Goal: Information Seeking & Learning: Learn about a topic

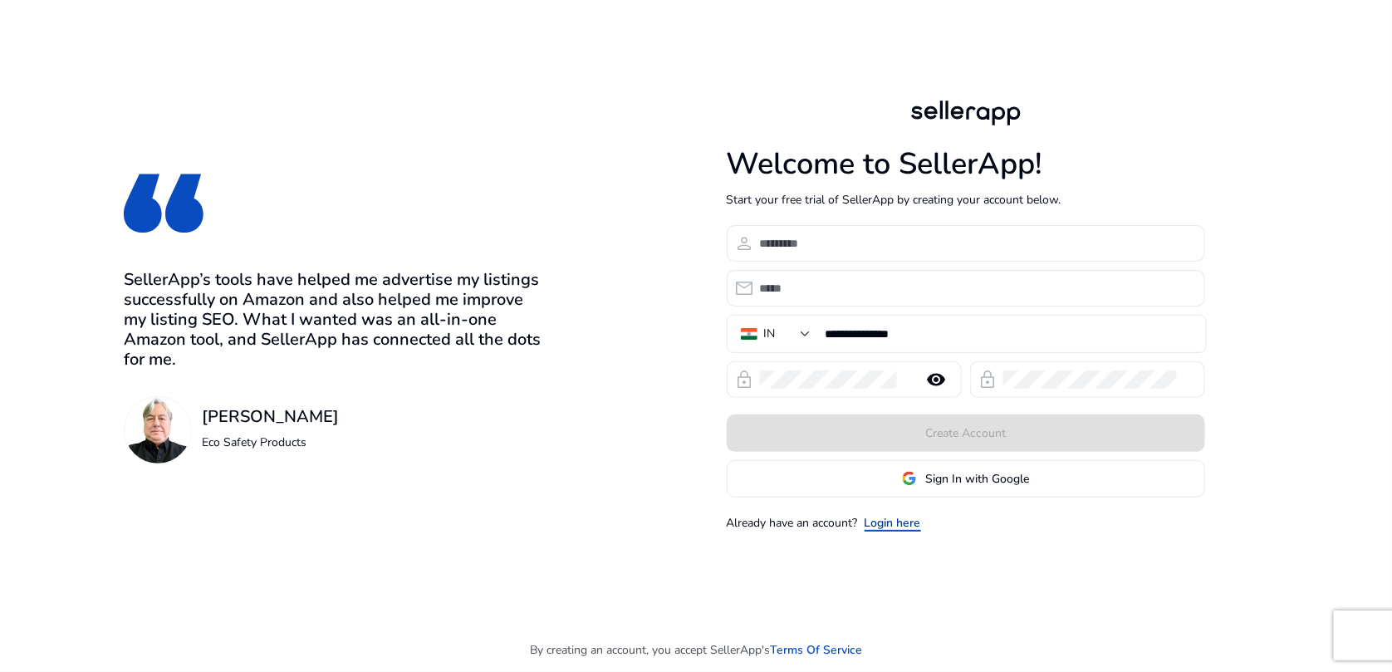
click at [908, 520] on link "Login here" at bounding box center [892, 522] width 56 height 17
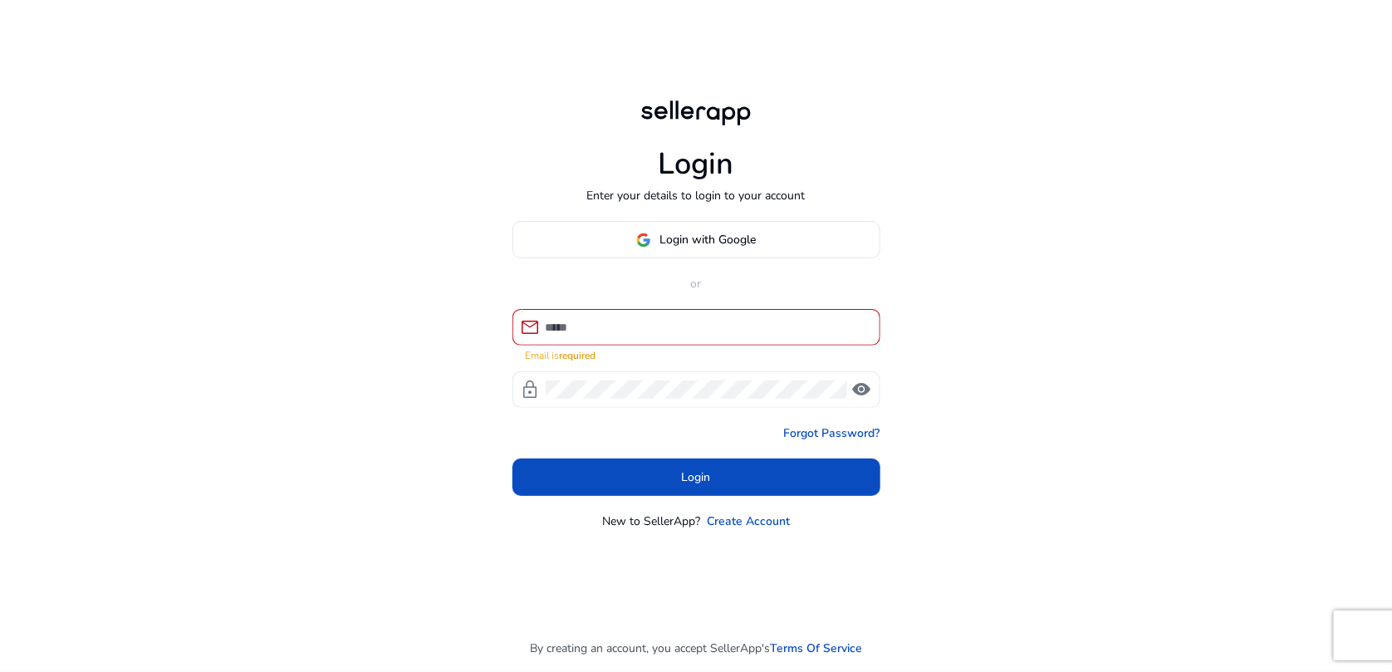
click at [653, 352] on mat-form-field "mail Email is required" at bounding box center [696, 336] width 368 height 54
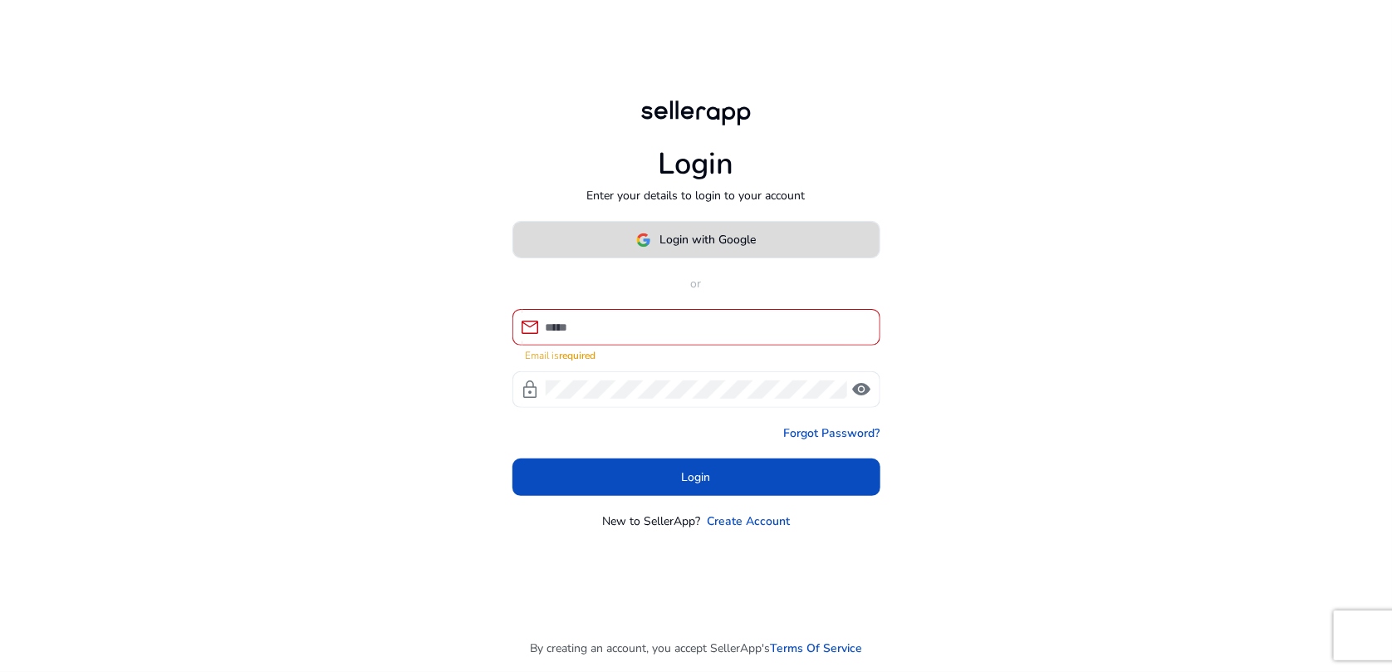
click at [687, 242] on span "Login with Google" at bounding box center [707, 239] width 96 height 17
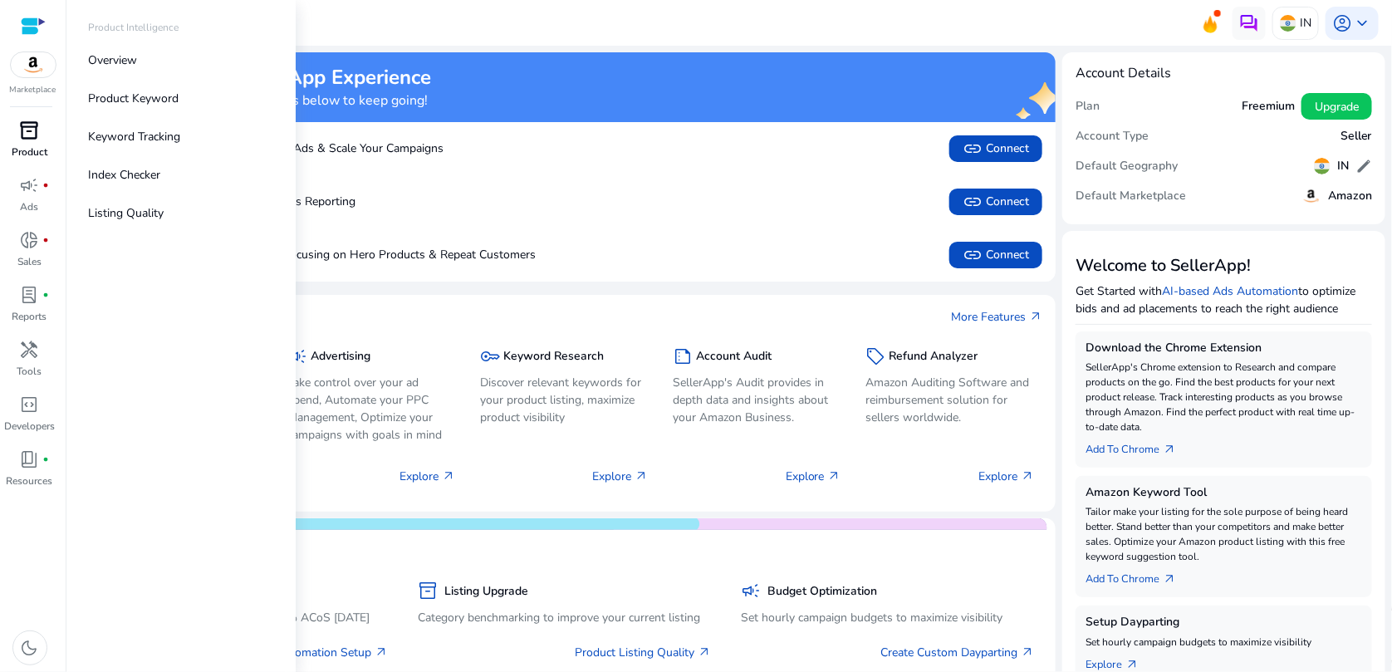
click at [34, 143] on div "inventory_2" at bounding box center [30, 130] width 47 height 27
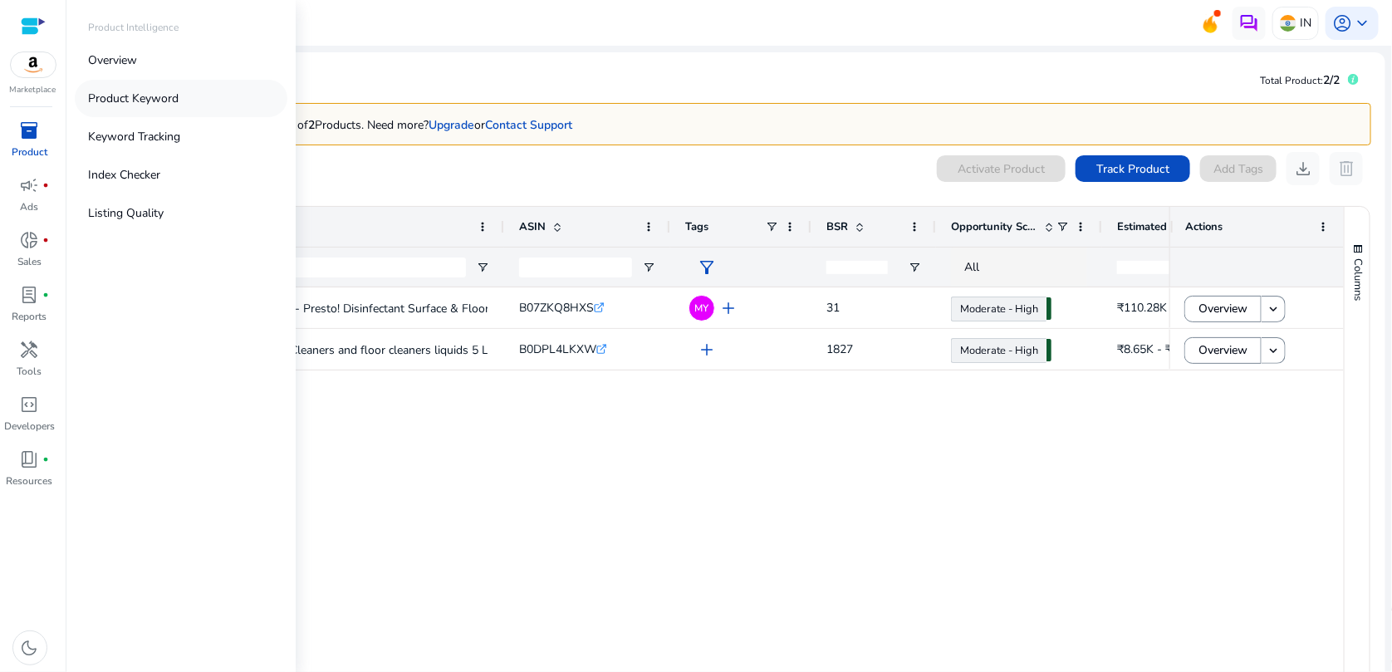
click at [125, 102] on p "Product Keyword" at bounding box center [133, 98] width 91 height 17
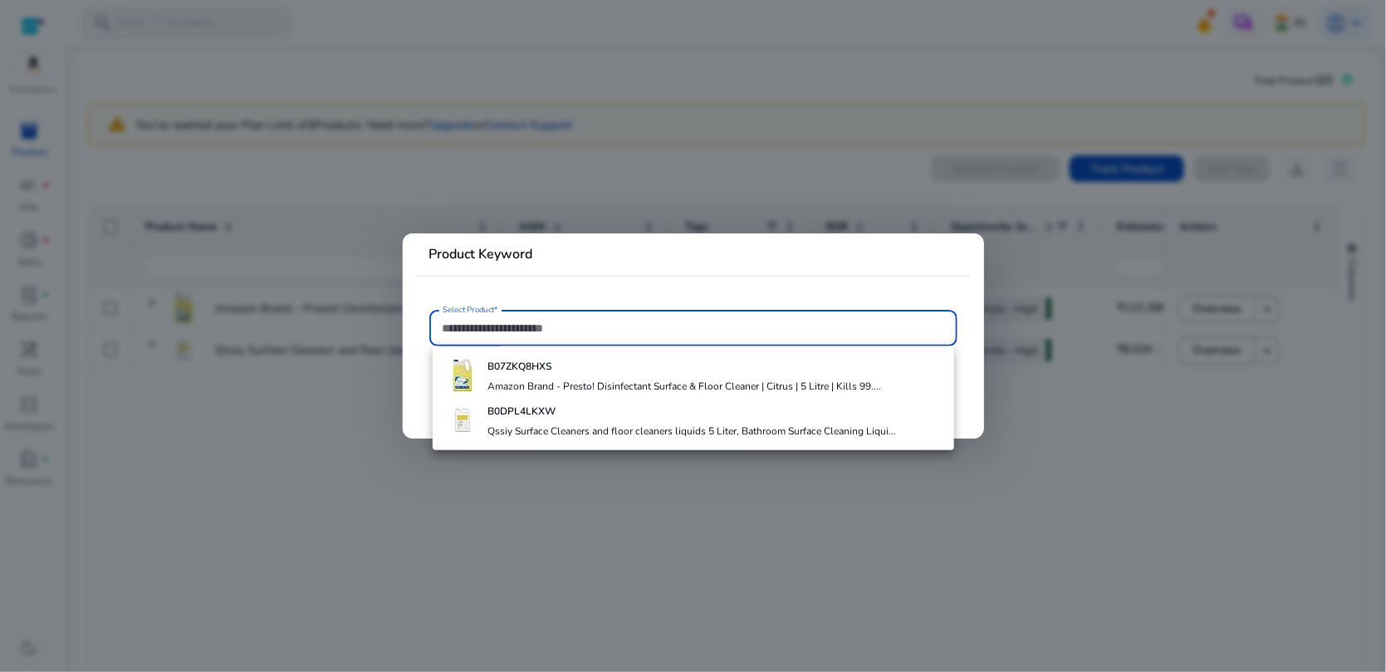
click at [539, 337] on input "Select Product*" at bounding box center [694, 328] width 502 height 18
click at [541, 375] on div "B07ZKQ8HXS Amazon Brand - Presto! Disinfectant Surface & Floor Cleaner | Citrus…" at bounding box center [684, 375] width 394 height 45
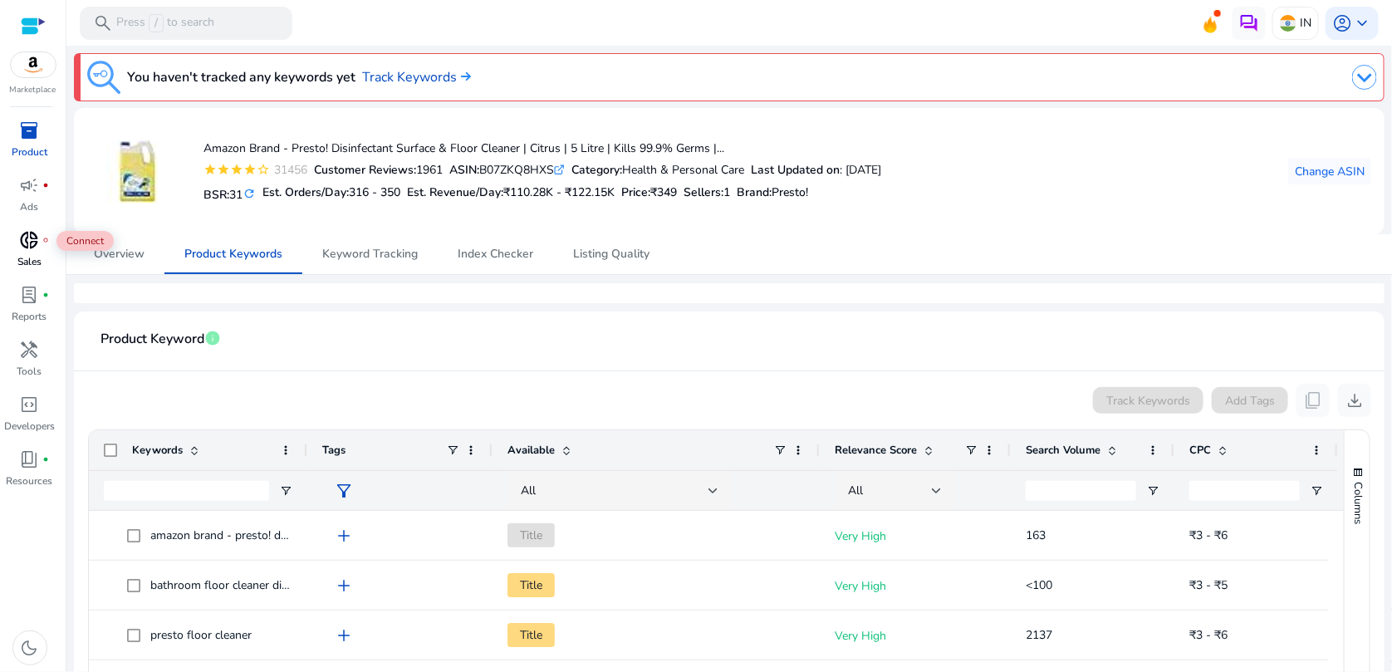
click at [42, 242] on div "donut_small fiber_manual_record" at bounding box center [30, 240] width 47 height 27
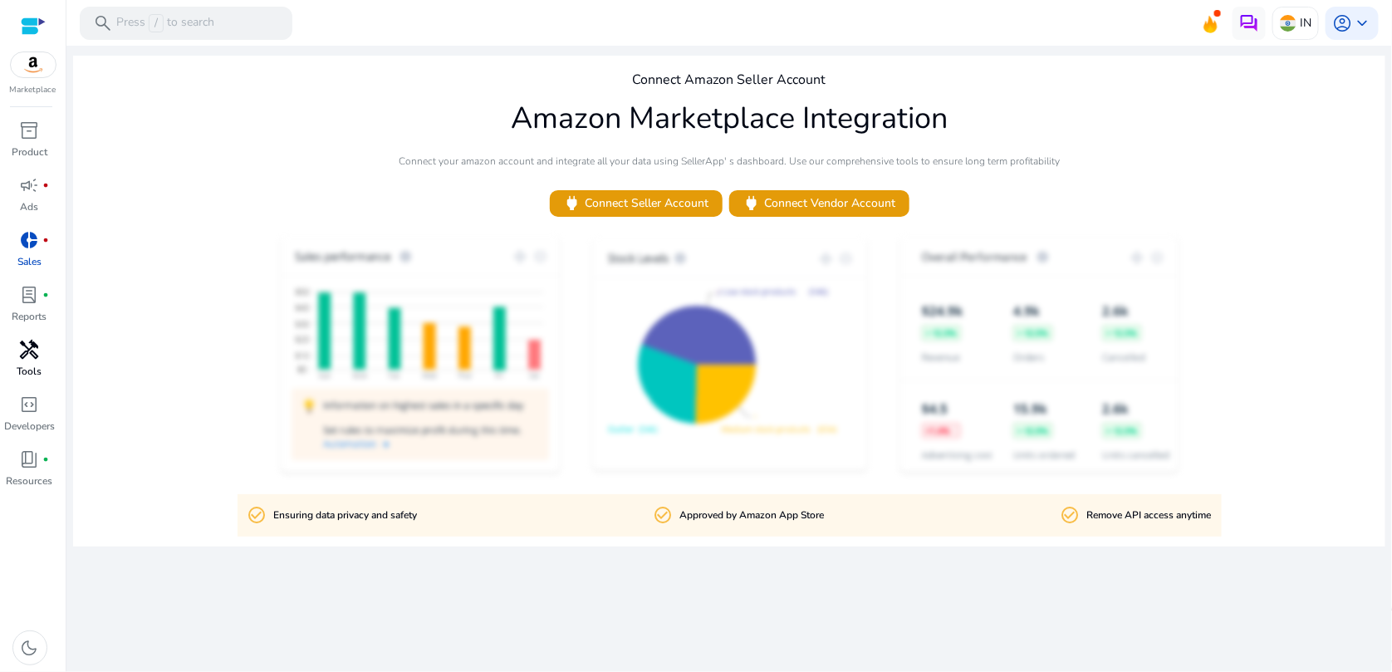
click at [32, 358] on span "handyman" at bounding box center [30, 350] width 20 height 20
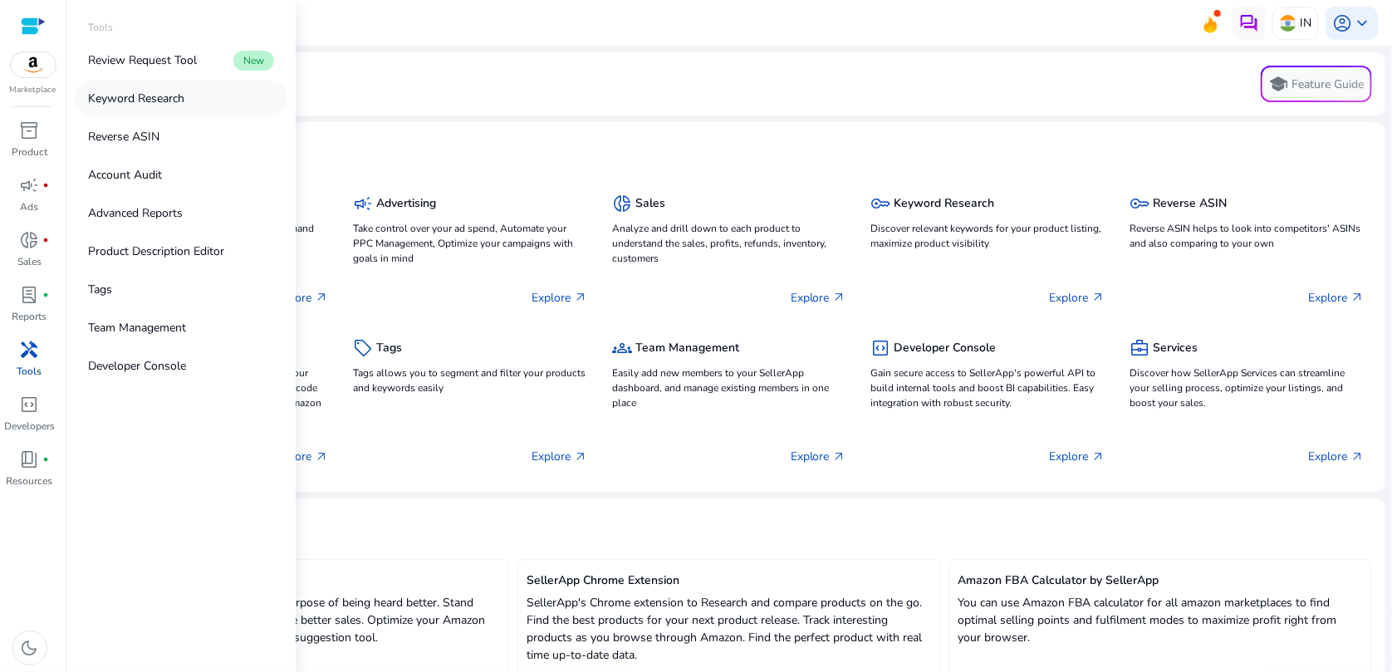
click at [154, 107] on link "Keyword Research" at bounding box center [181, 98] width 213 height 37
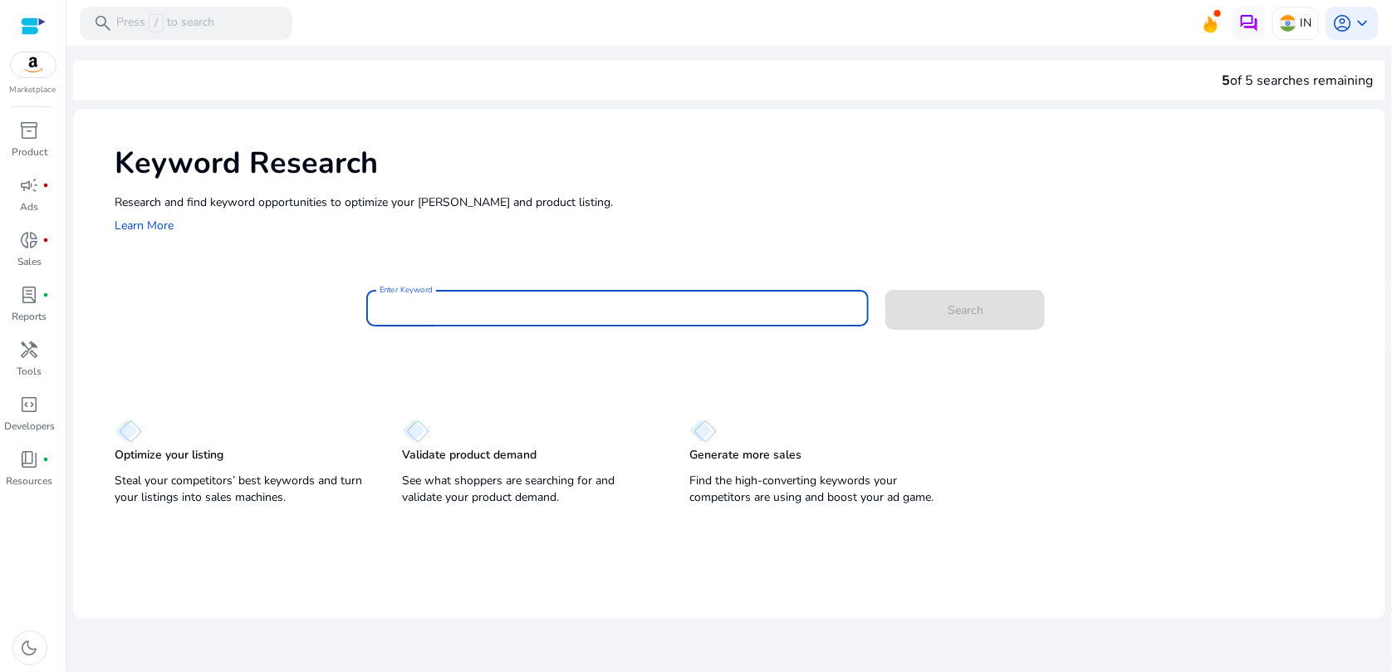
click at [511, 309] on input "Enter Keyword" at bounding box center [617, 308] width 477 height 18
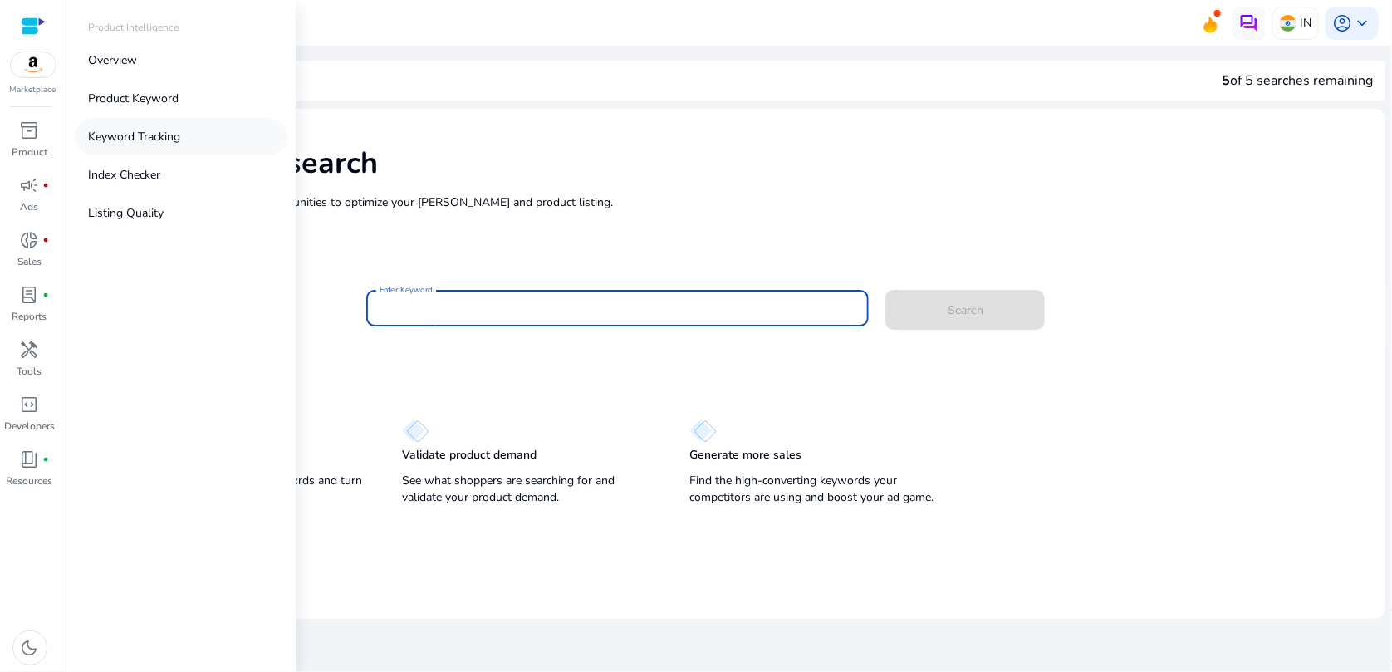
click at [151, 140] on p "Keyword Tracking" at bounding box center [134, 136] width 92 height 17
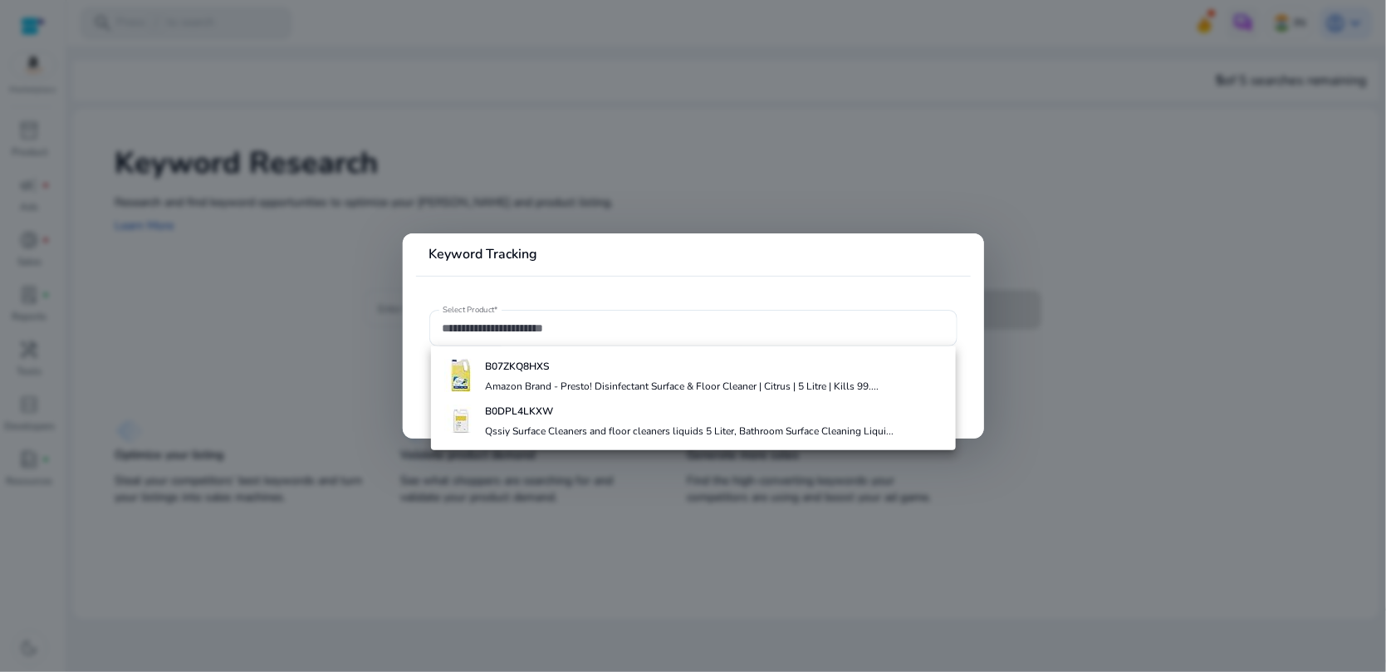
click at [152, 122] on div at bounding box center [693, 336] width 1386 height 672
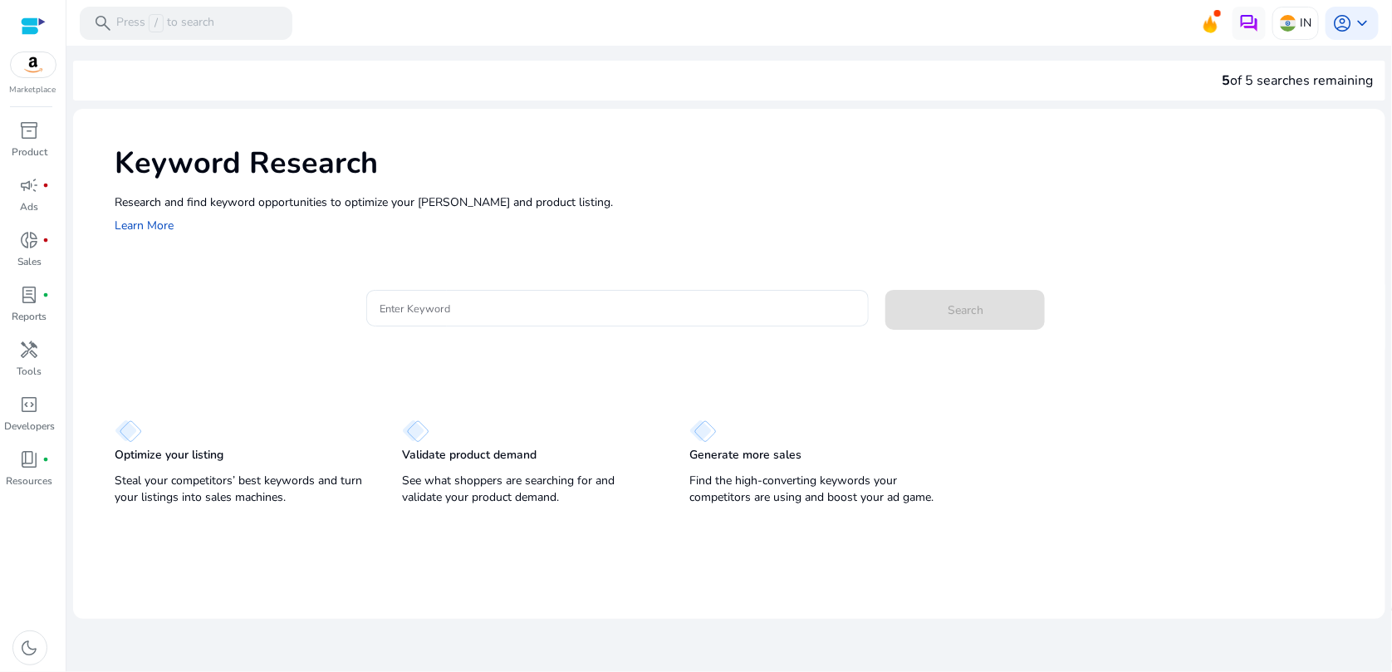
click at [42, 67] on img at bounding box center [33, 64] width 45 height 25
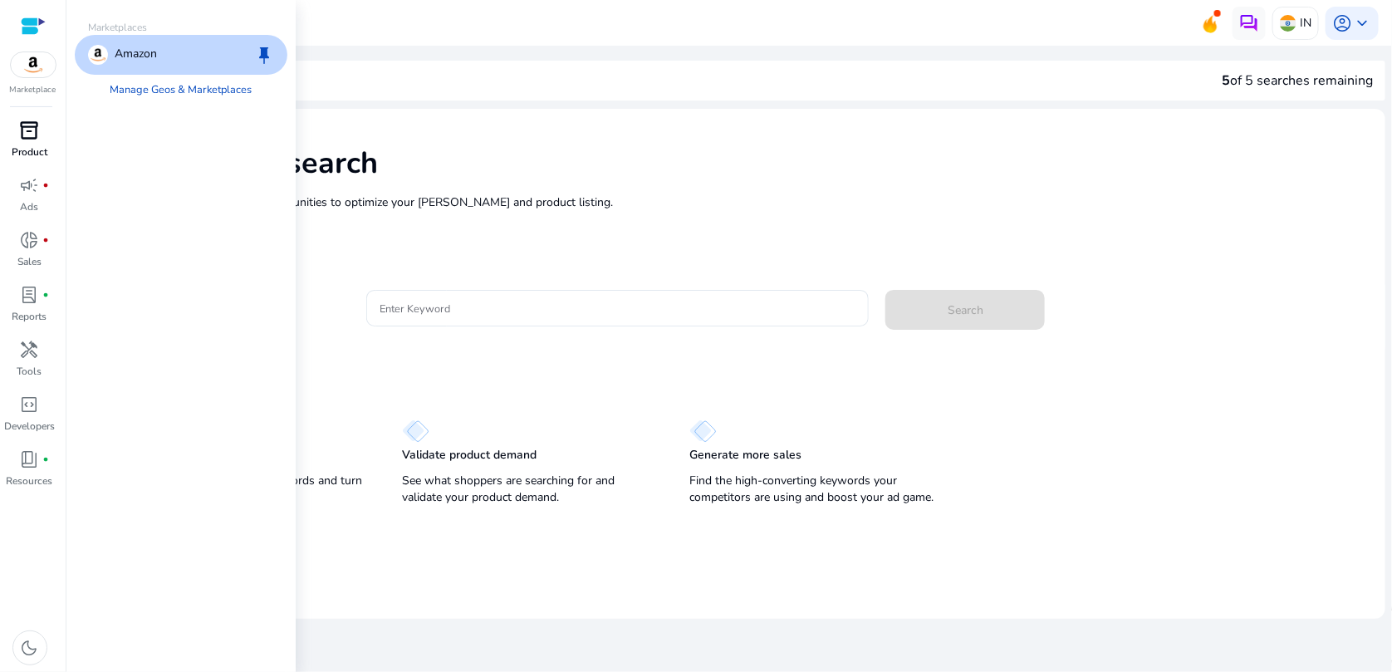
click at [36, 120] on span "inventory_2" at bounding box center [30, 130] width 20 height 20
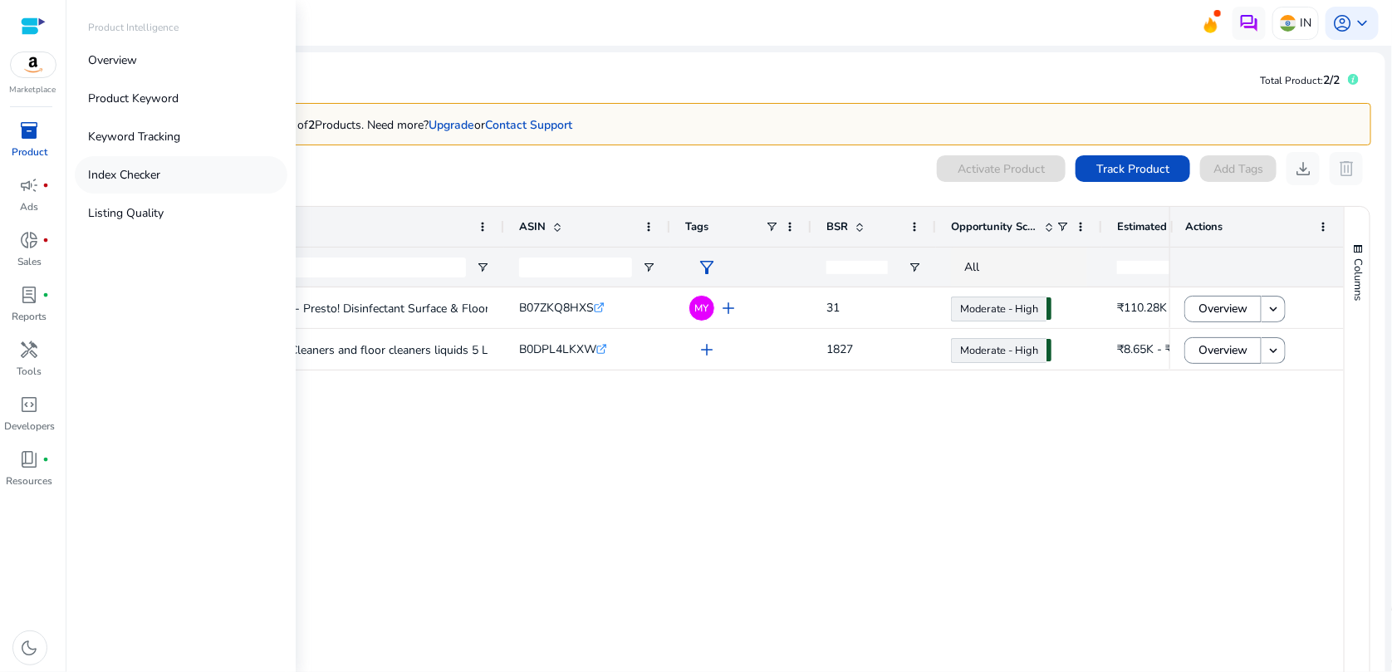
click at [153, 180] on p "Index Checker" at bounding box center [124, 174] width 72 height 17
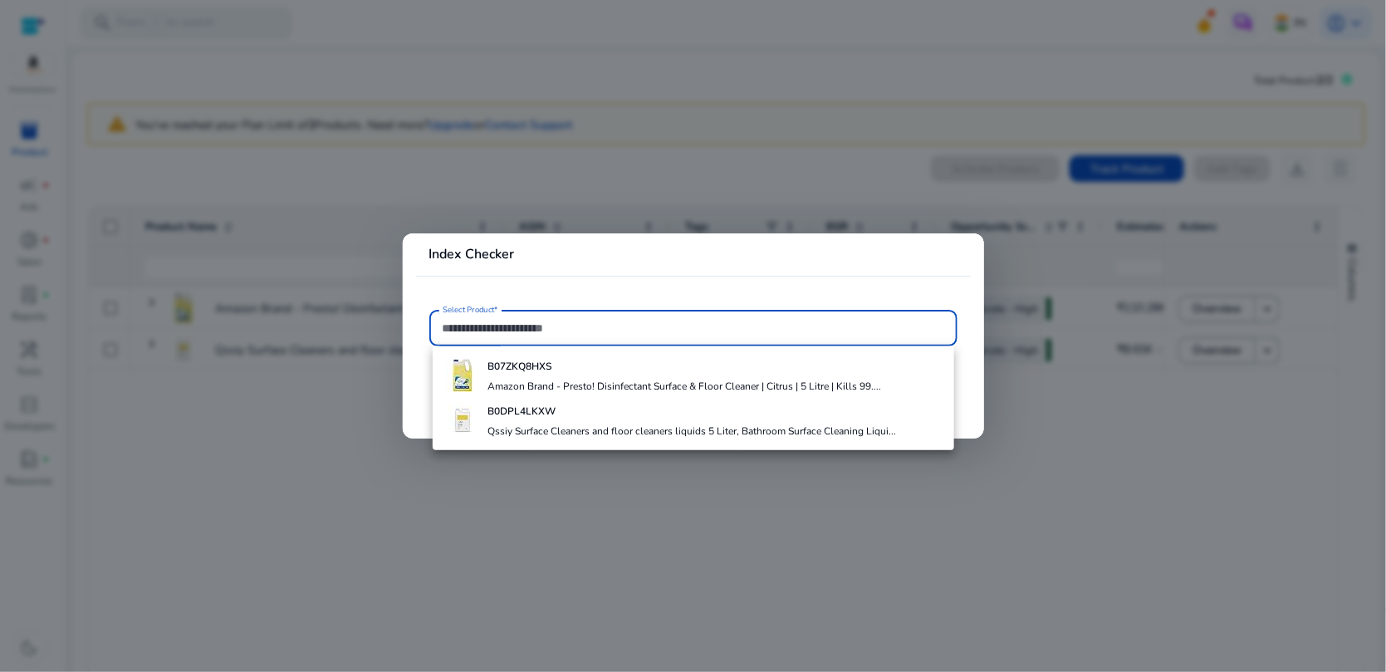
click at [563, 147] on div at bounding box center [693, 336] width 1386 height 672
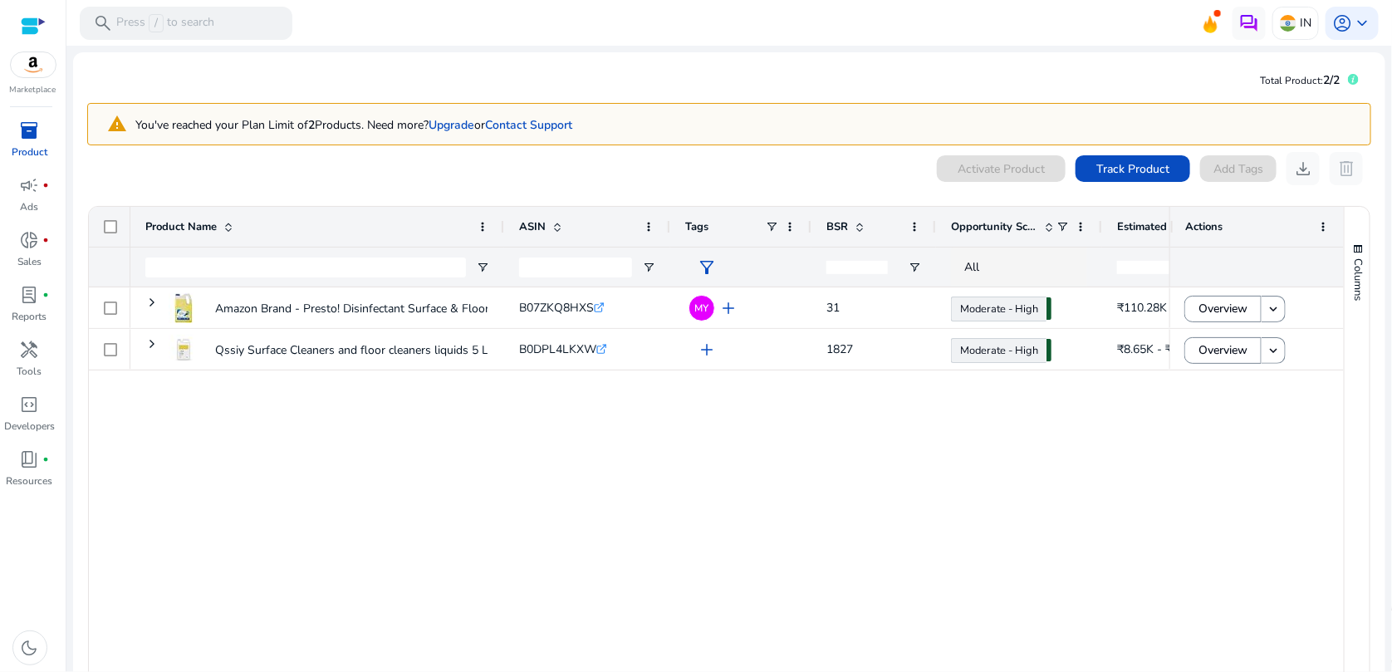
click at [15, 145] on p "Product" at bounding box center [30, 151] width 36 height 15
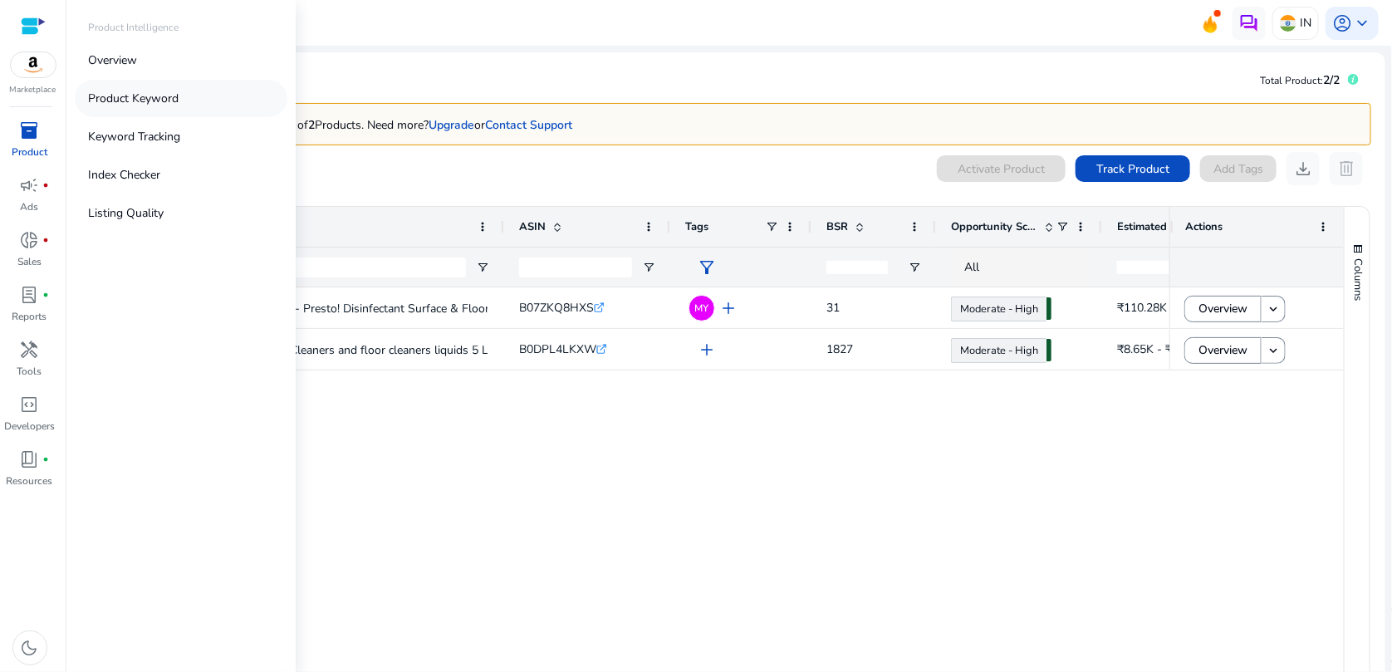
click at [148, 97] on p "Product Keyword" at bounding box center [133, 98] width 91 height 17
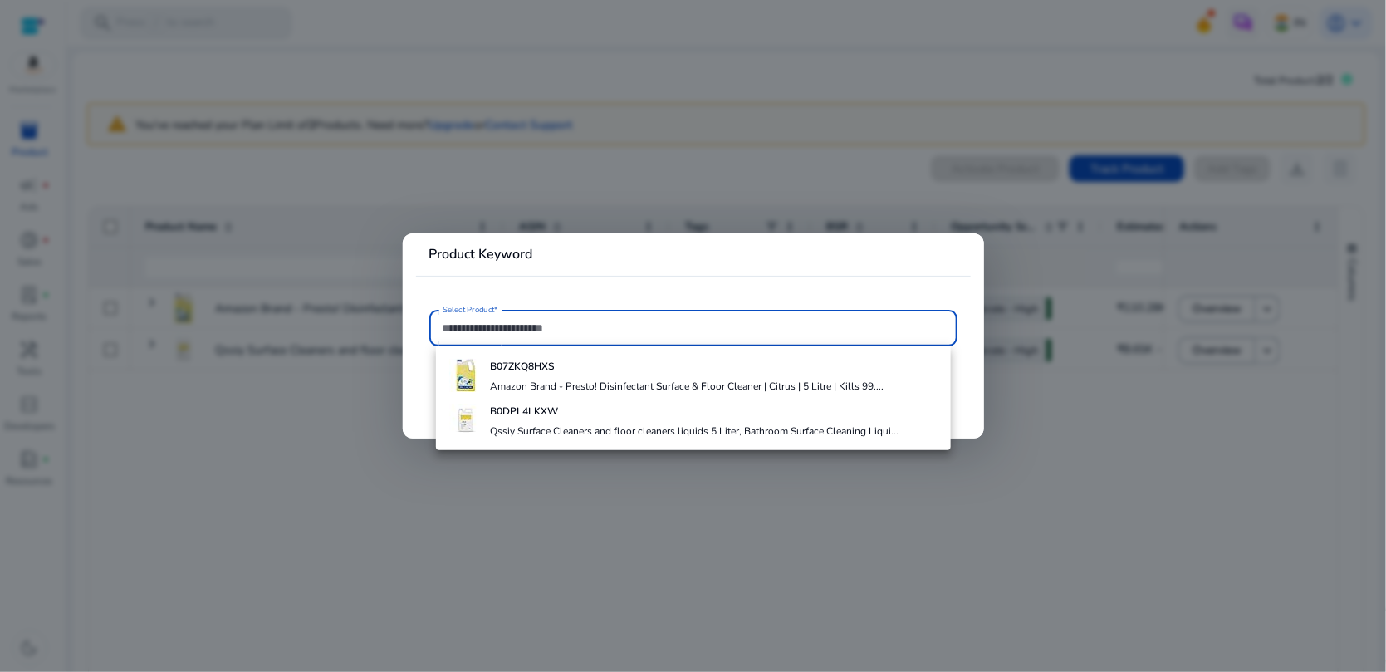
click at [229, 121] on div at bounding box center [693, 336] width 1386 height 672
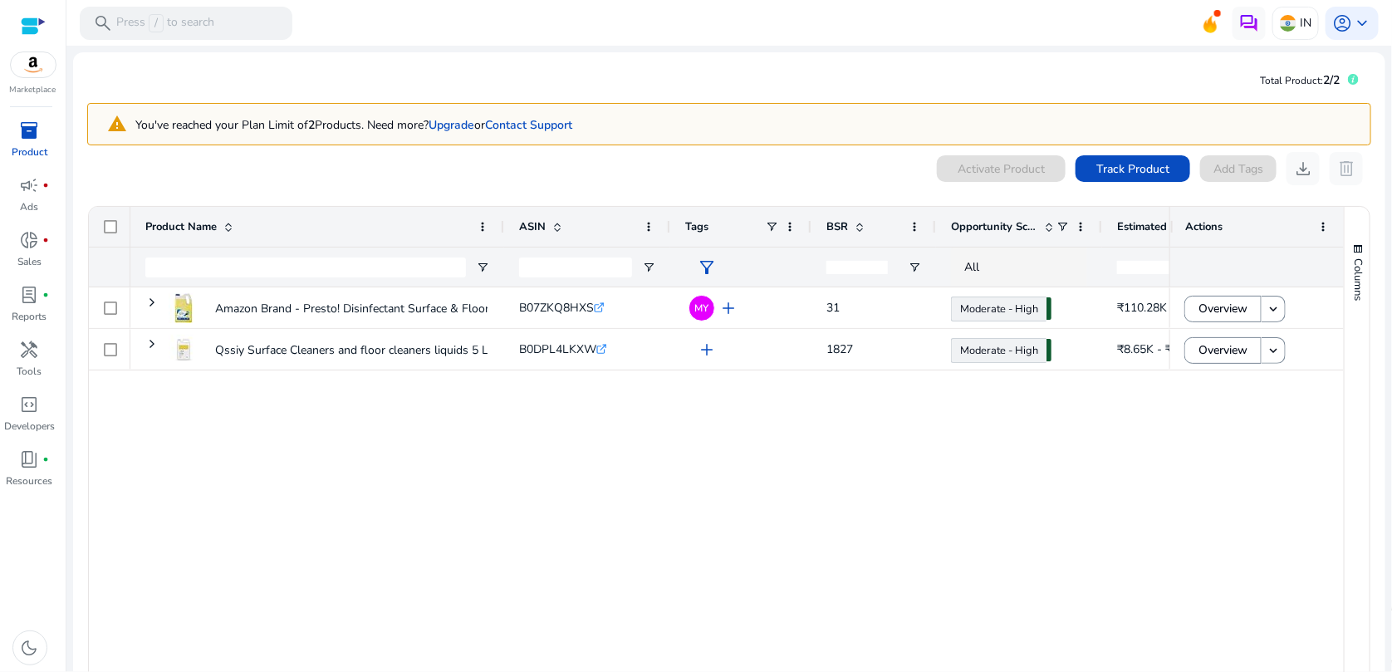
click at [31, 138] on span "inventory_2" at bounding box center [30, 130] width 20 height 20
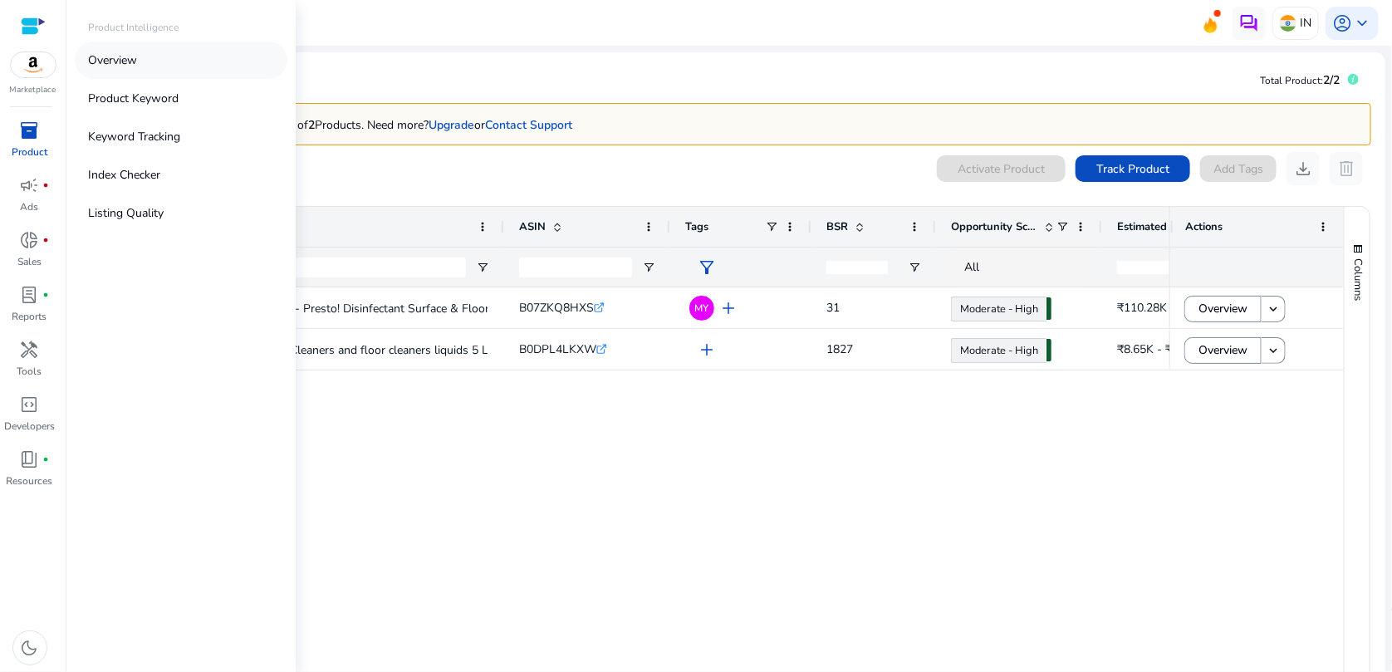
click at [177, 68] on link "Overview" at bounding box center [181, 60] width 213 height 37
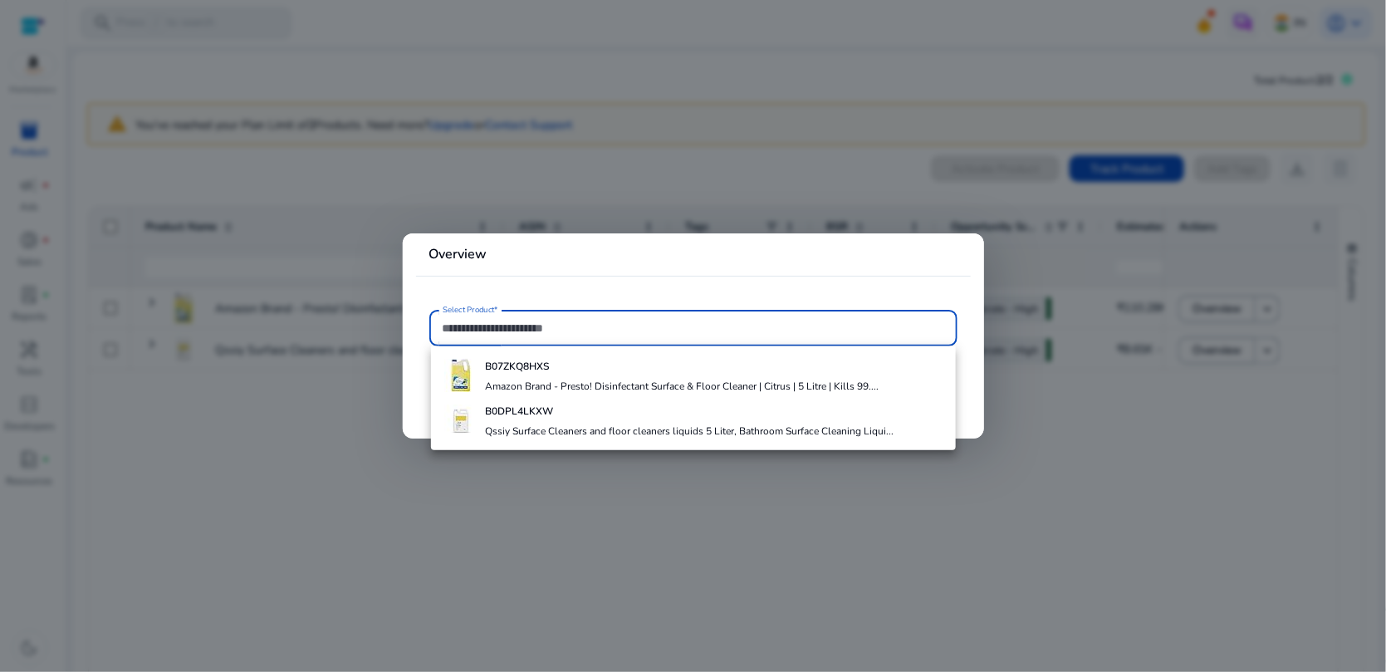
click at [247, 155] on div at bounding box center [693, 336] width 1386 height 672
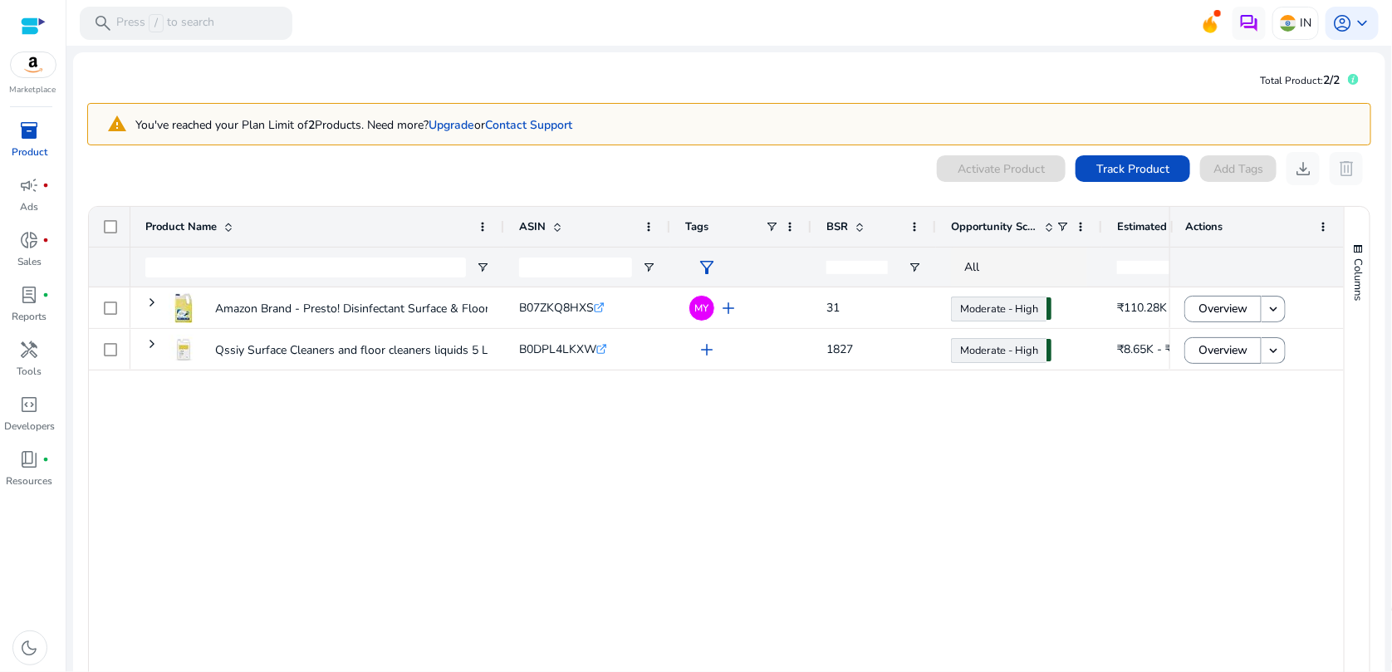
click at [22, 125] on span "inventory_2" at bounding box center [30, 130] width 20 height 20
click at [40, 198] on link "campaign fiber_manual_record Ads" at bounding box center [29, 199] width 59 height 55
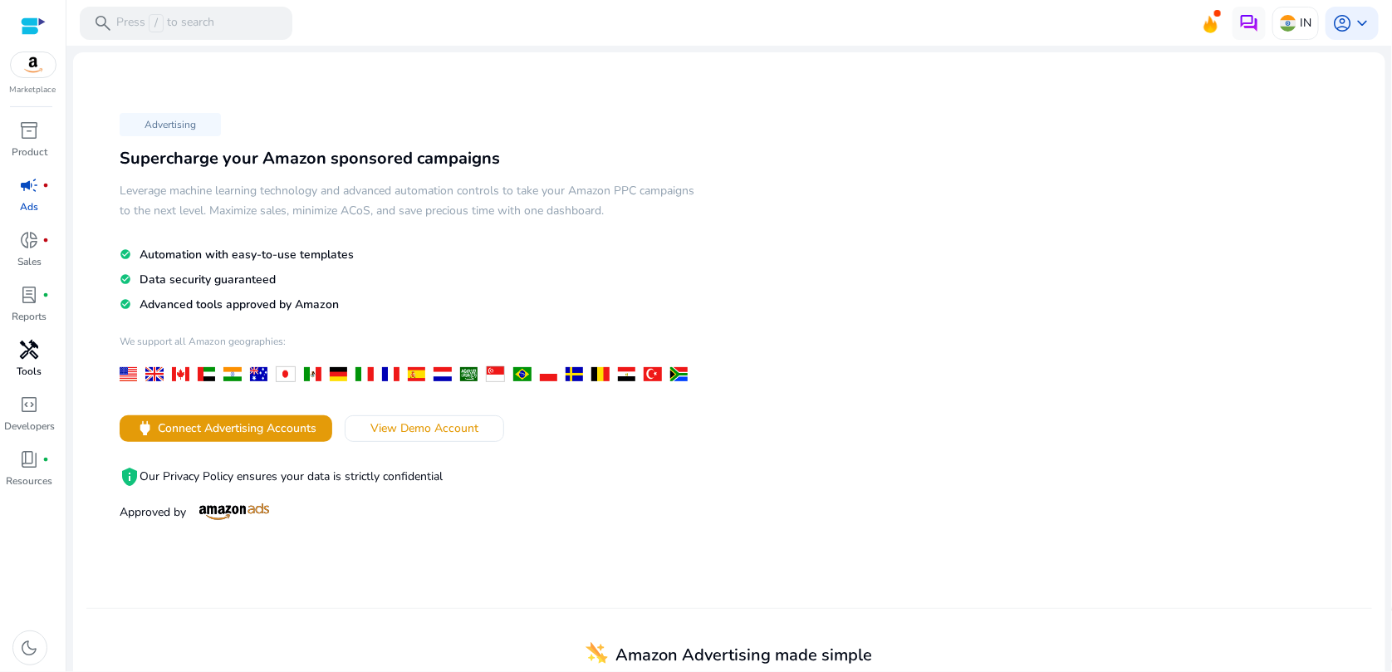
click at [36, 371] on p "Tools" at bounding box center [29, 371] width 25 height 15
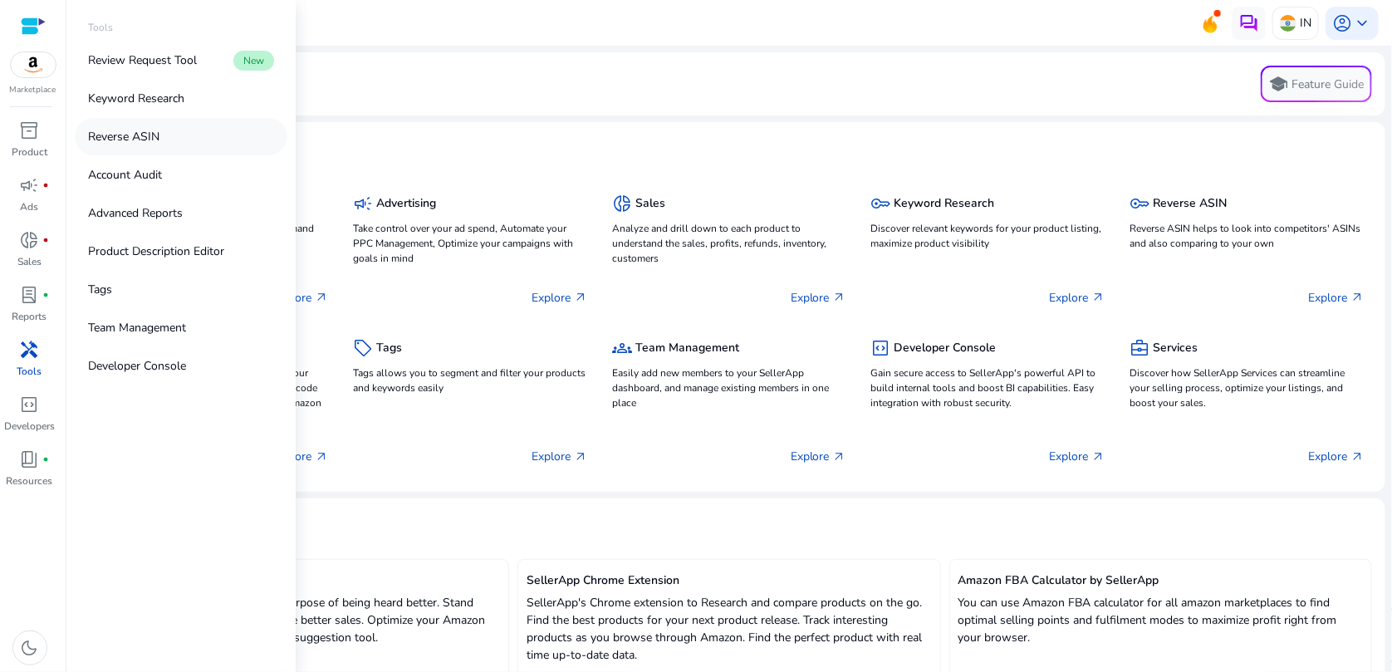
click at [132, 132] on p "Reverse ASIN" at bounding box center [123, 136] width 71 height 17
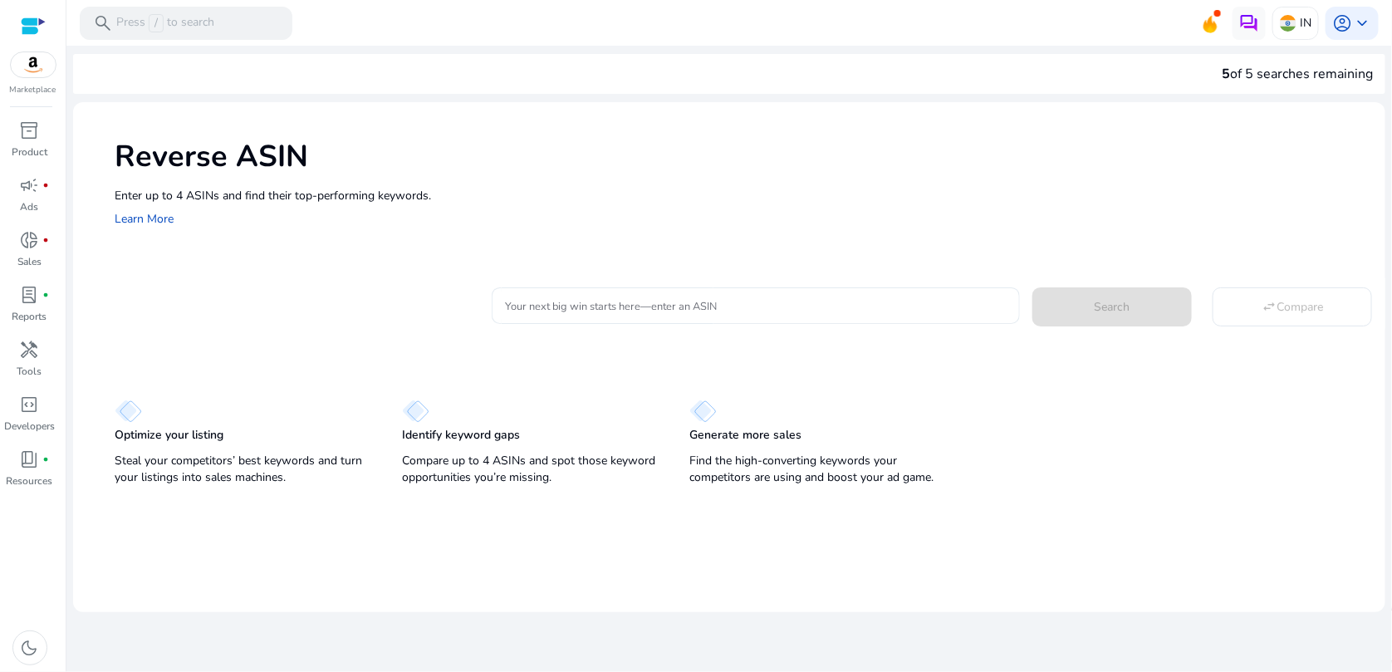
click at [742, 317] on div at bounding box center [756, 305] width 502 height 37
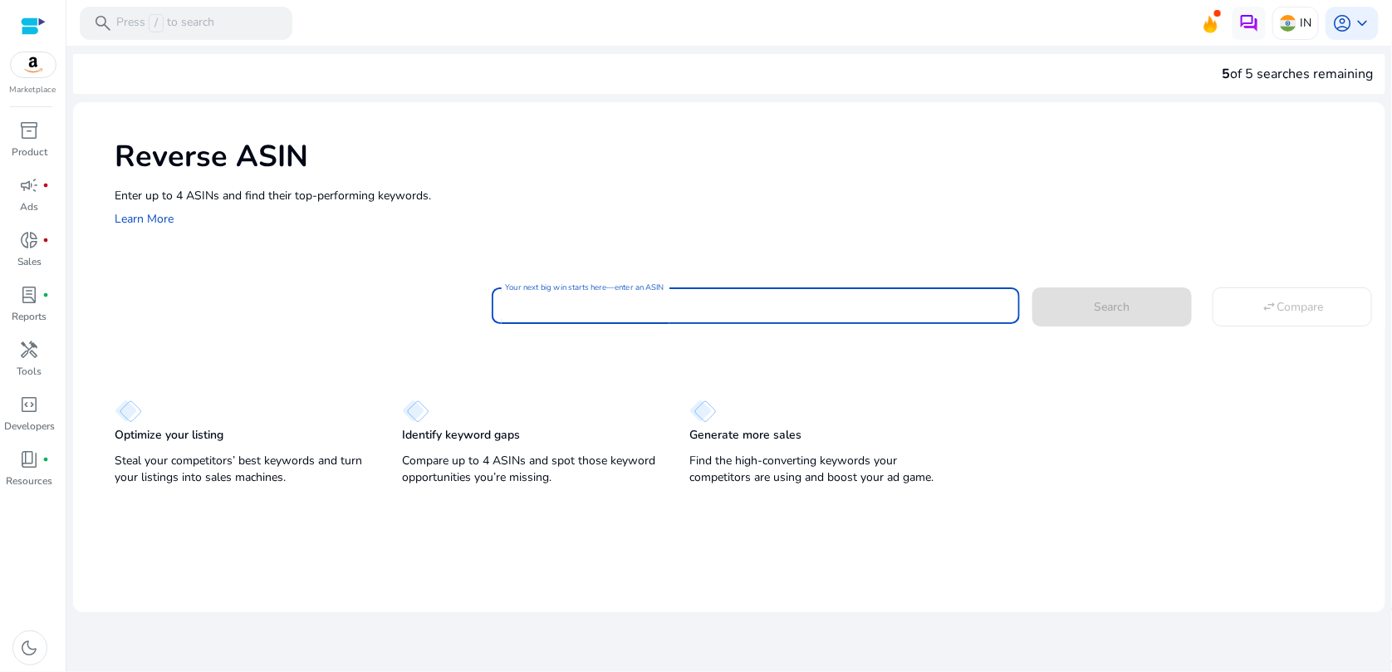
click at [584, 309] on input "Your next big win starts here—enter an ASIN" at bounding box center [756, 305] width 502 height 18
paste input "**********"
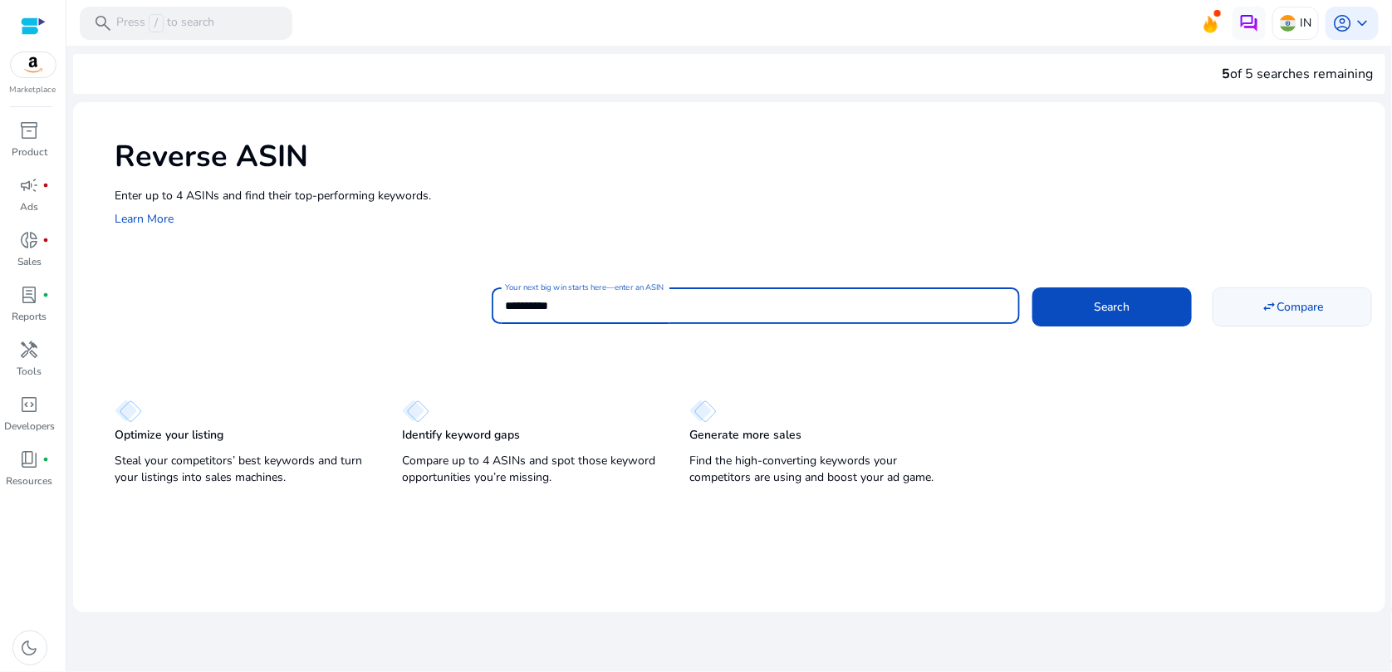
type input "**********"
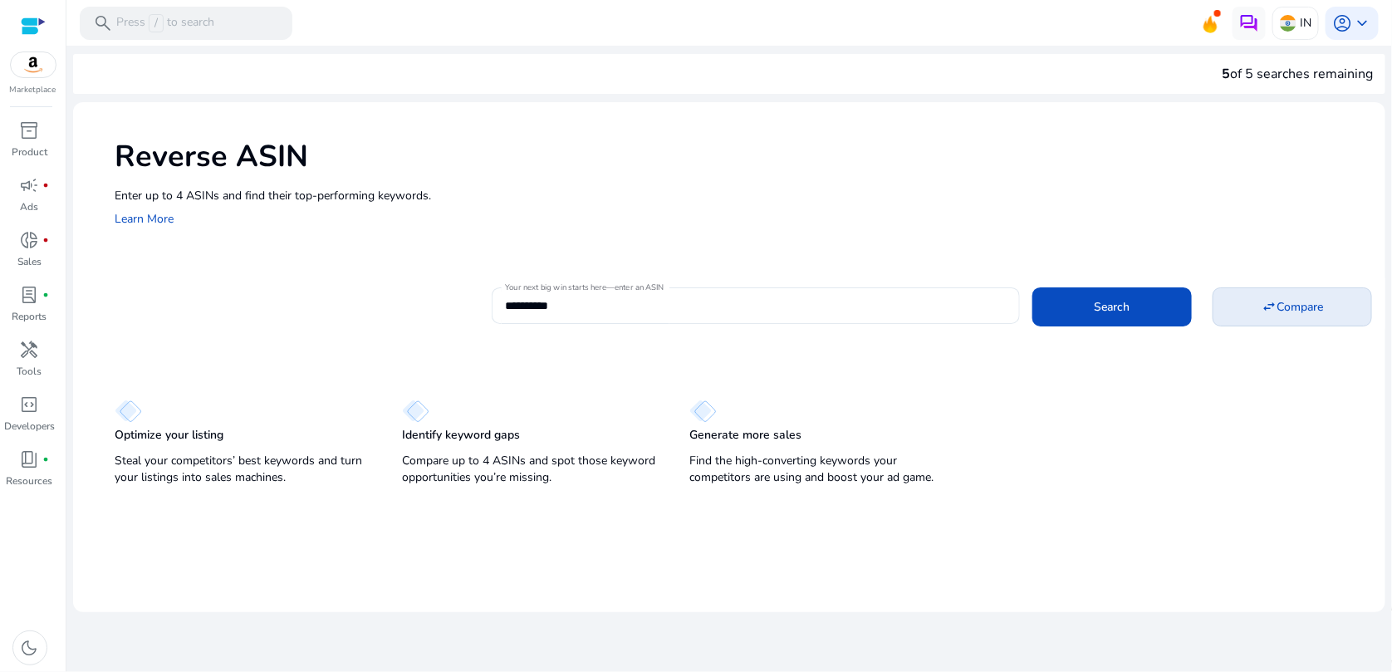
click at [1246, 316] on span at bounding box center [1292, 306] width 158 height 40
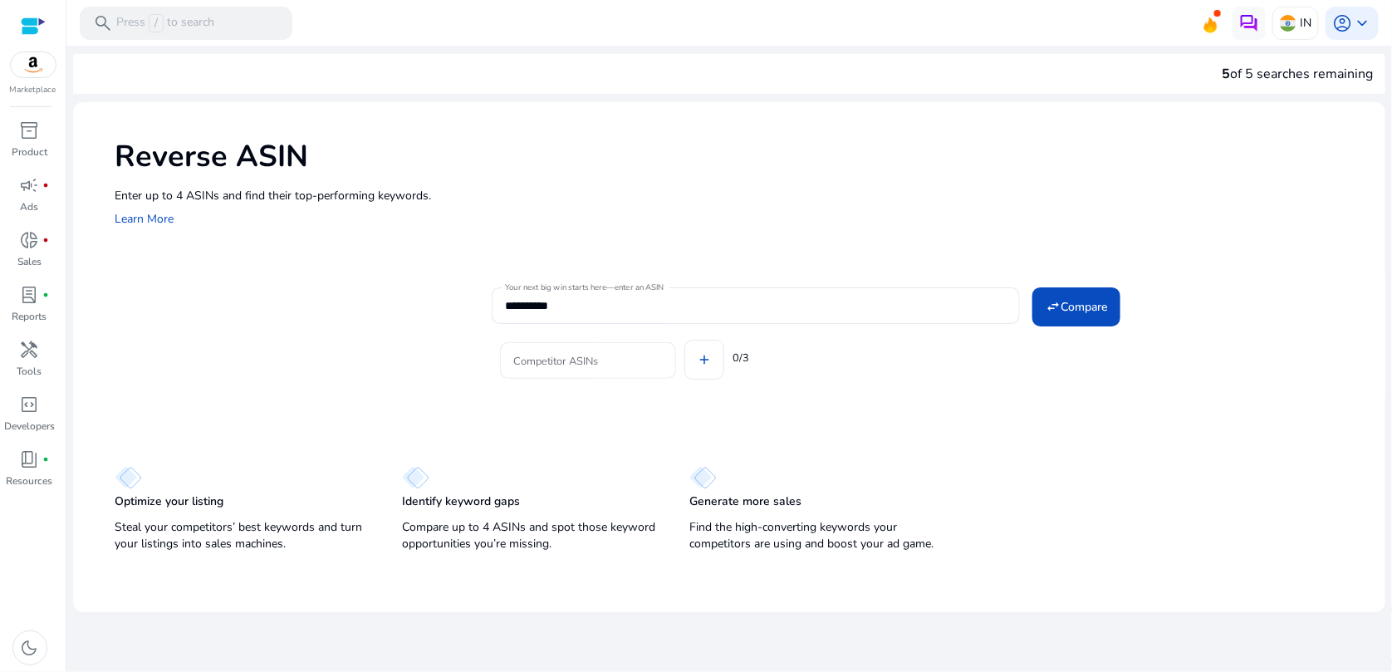
click at [633, 346] on div at bounding box center [587, 360] width 149 height 37
paste input "**********"
type input "**********"
click at [811, 383] on div "Competitor ASINs add 0/3" at bounding box center [932, 357] width 880 height 66
click at [672, 360] on input "Competitor ASINs" at bounding box center [708, 360] width 149 height 18
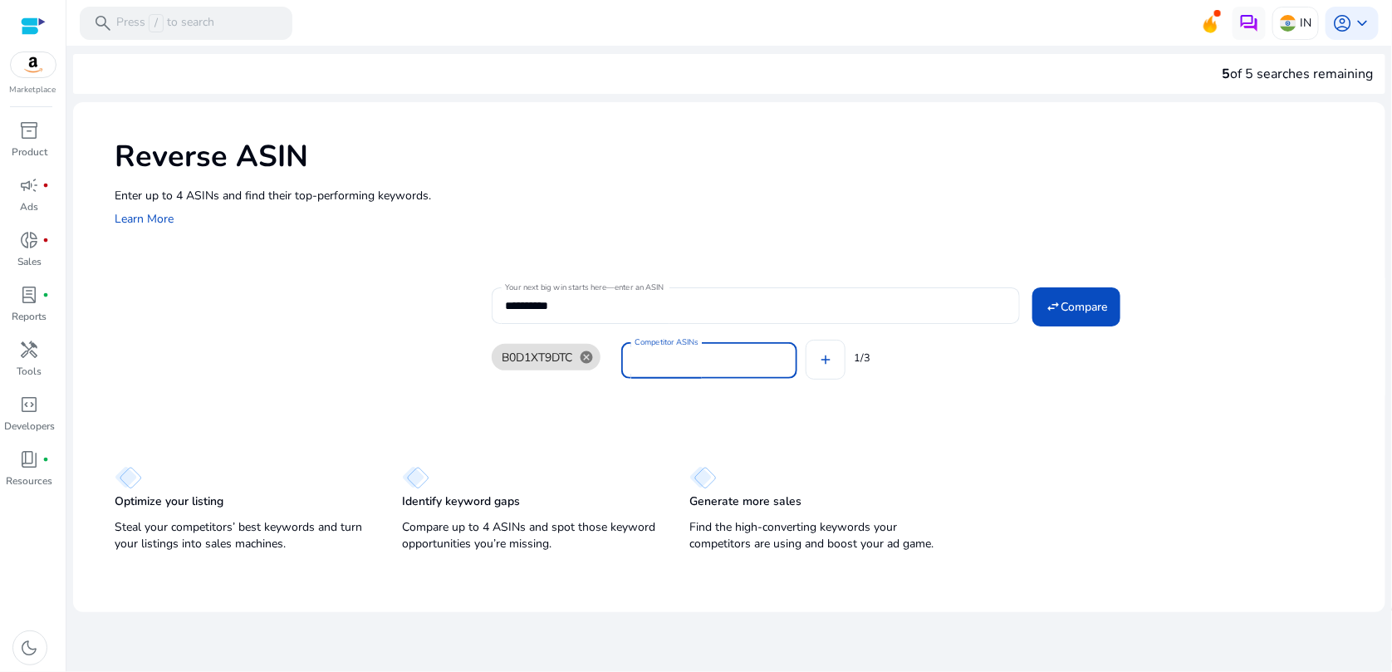
paste input "**********"
type input "**********"
click at [844, 360] on div "B0D1XT9DTC cancel Competitor ASINs add 1/3" at bounding box center [932, 357] width 880 height 66
click at [825, 355] on input "Competitor ASINs" at bounding box center [835, 360] width 149 height 18
paste input "**********"
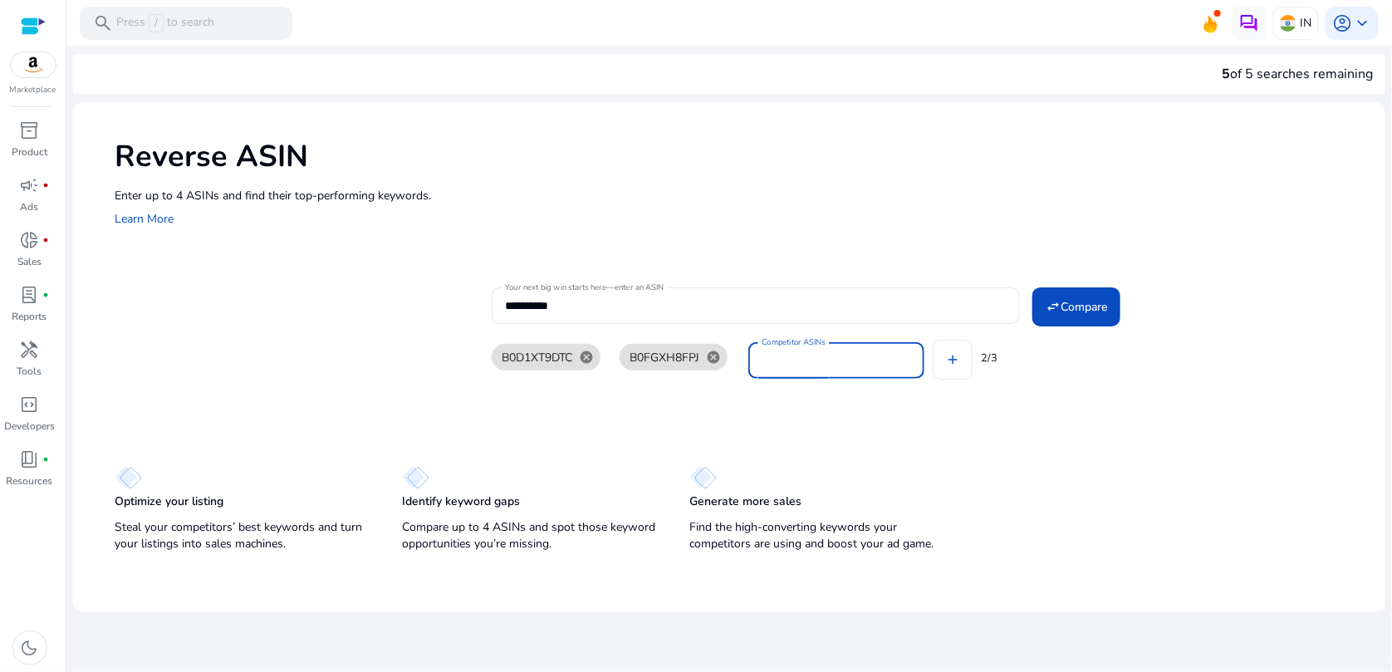
type input "**********"
click at [1004, 428] on div "**********" at bounding box center [729, 329] width 1312 height 455
click at [1061, 311] on span "Compare" at bounding box center [1083, 306] width 47 height 17
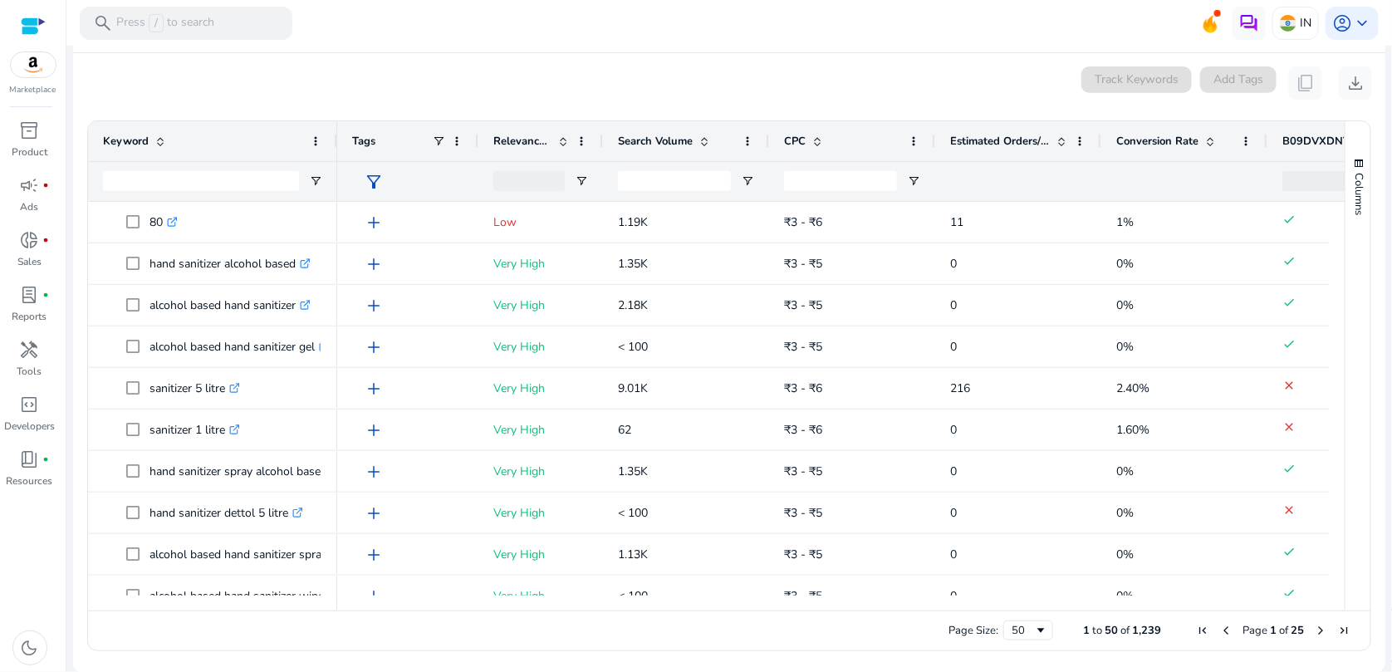
scroll to position [244, 0]
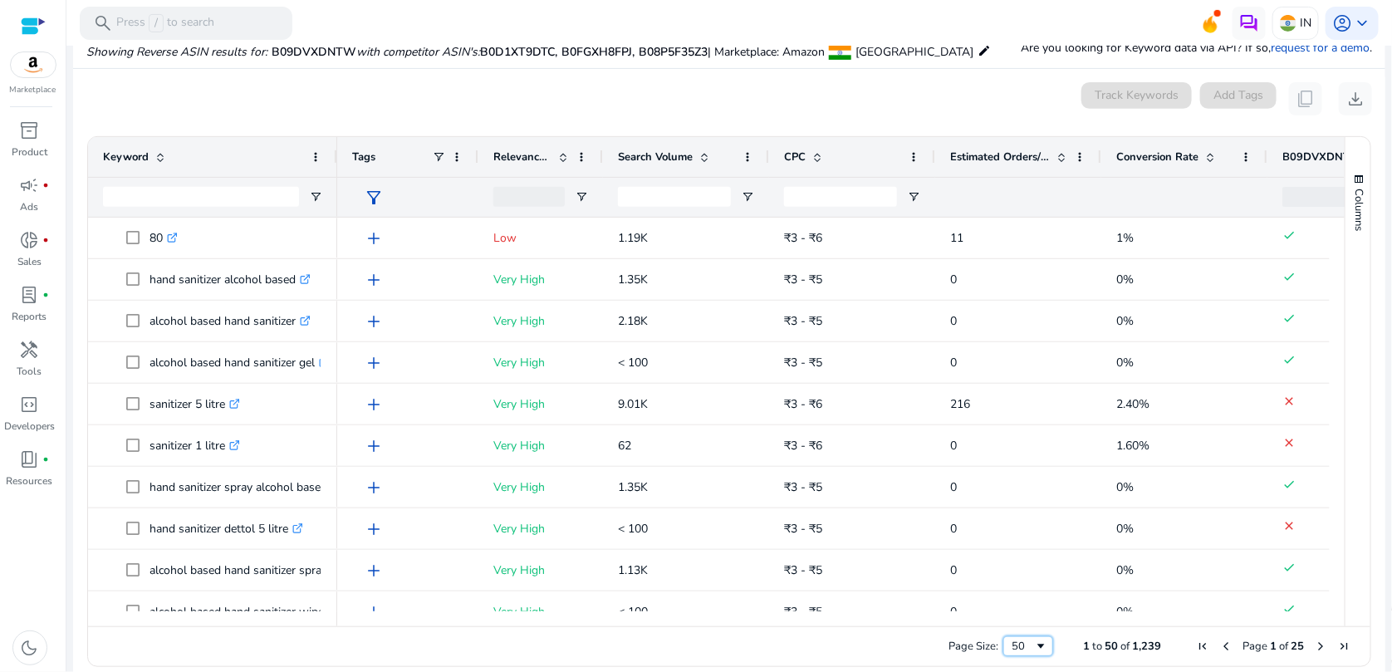
click at [1036, 646] on span "Page Size" at bounding box center [1040, 645] width 13 height 13
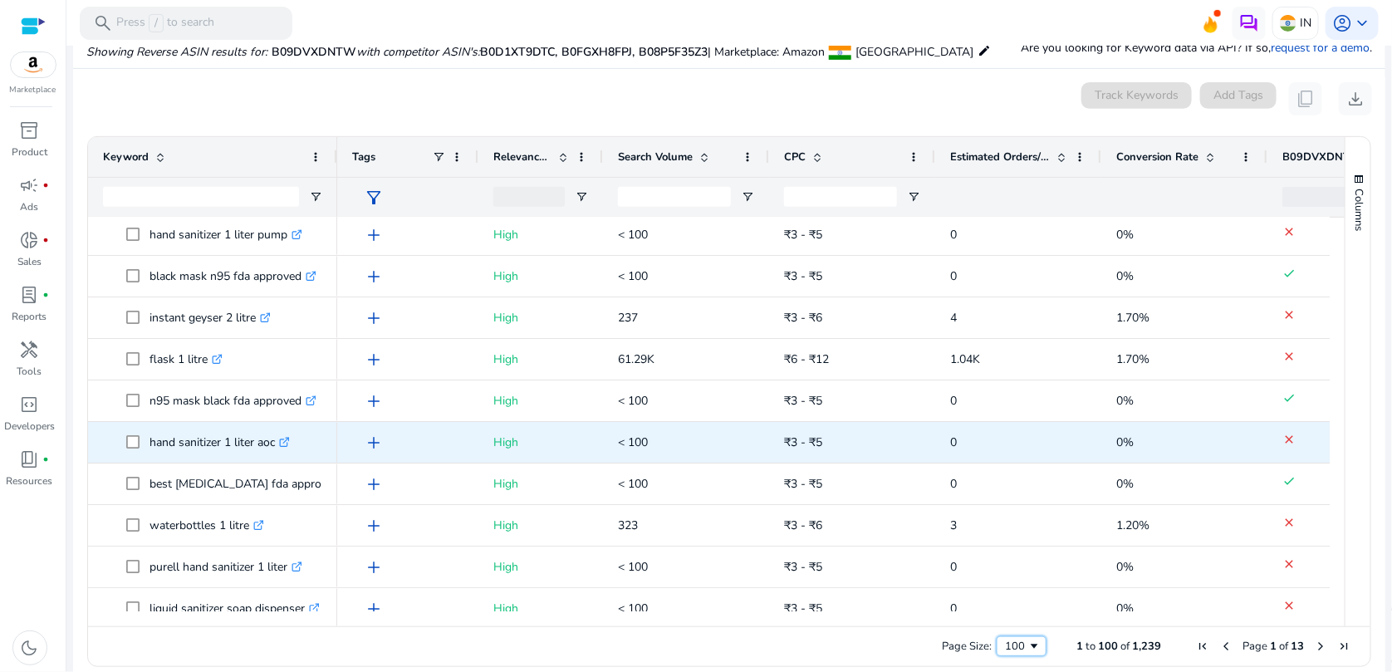
scroll to position [2828, 0]
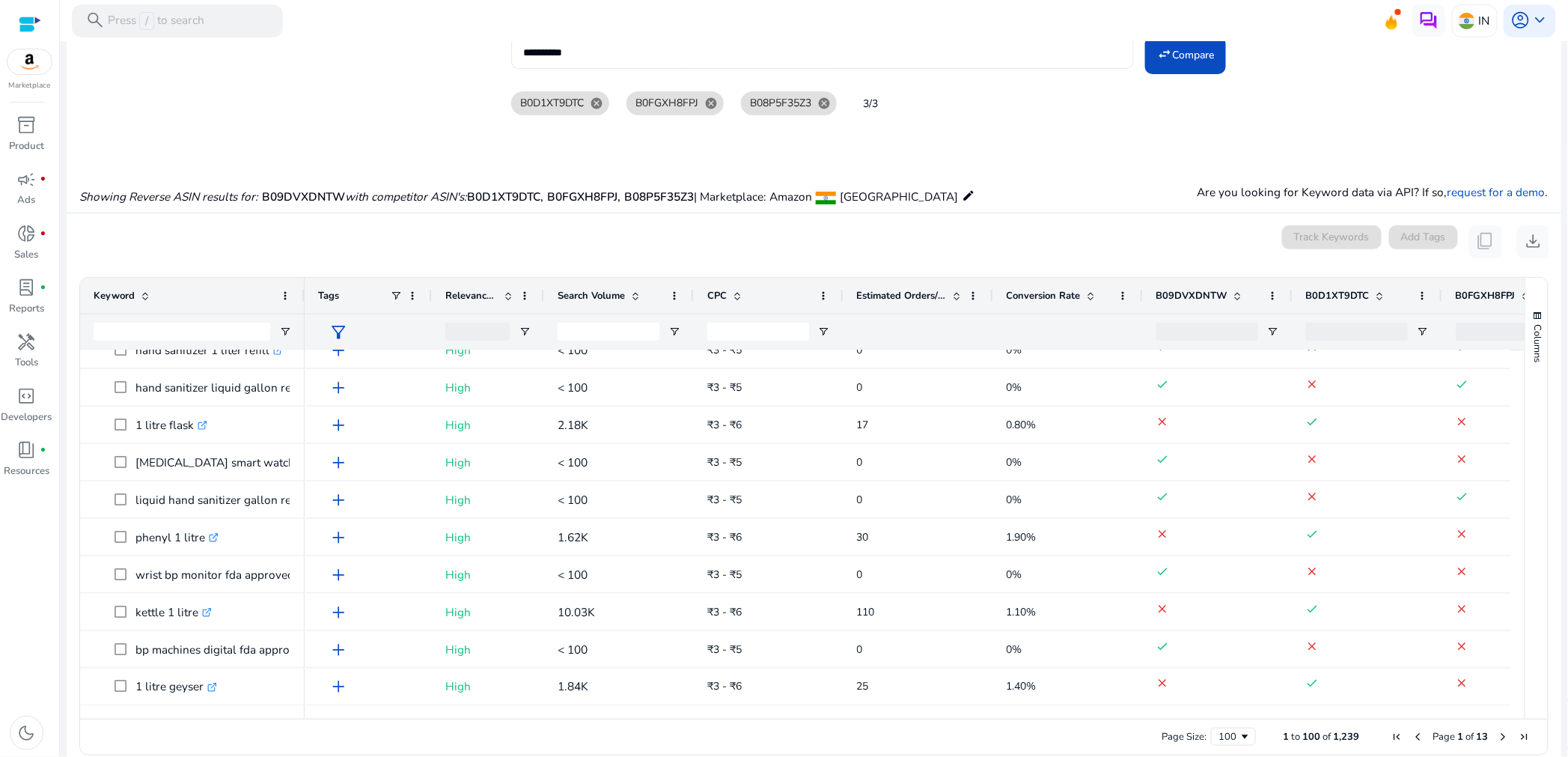
drag, startPoint x: 1241, startPoint y: 0, endPoint x: 1085, endPoint y: 134, distance: 205.7
click at [1085, 134] on div "B0D1XT9DTC cancel B0FGXH8FPJ cancel B08P5F35Z3 cancel 3/3" at bounding box center [1030, 103] width 1038 height 66
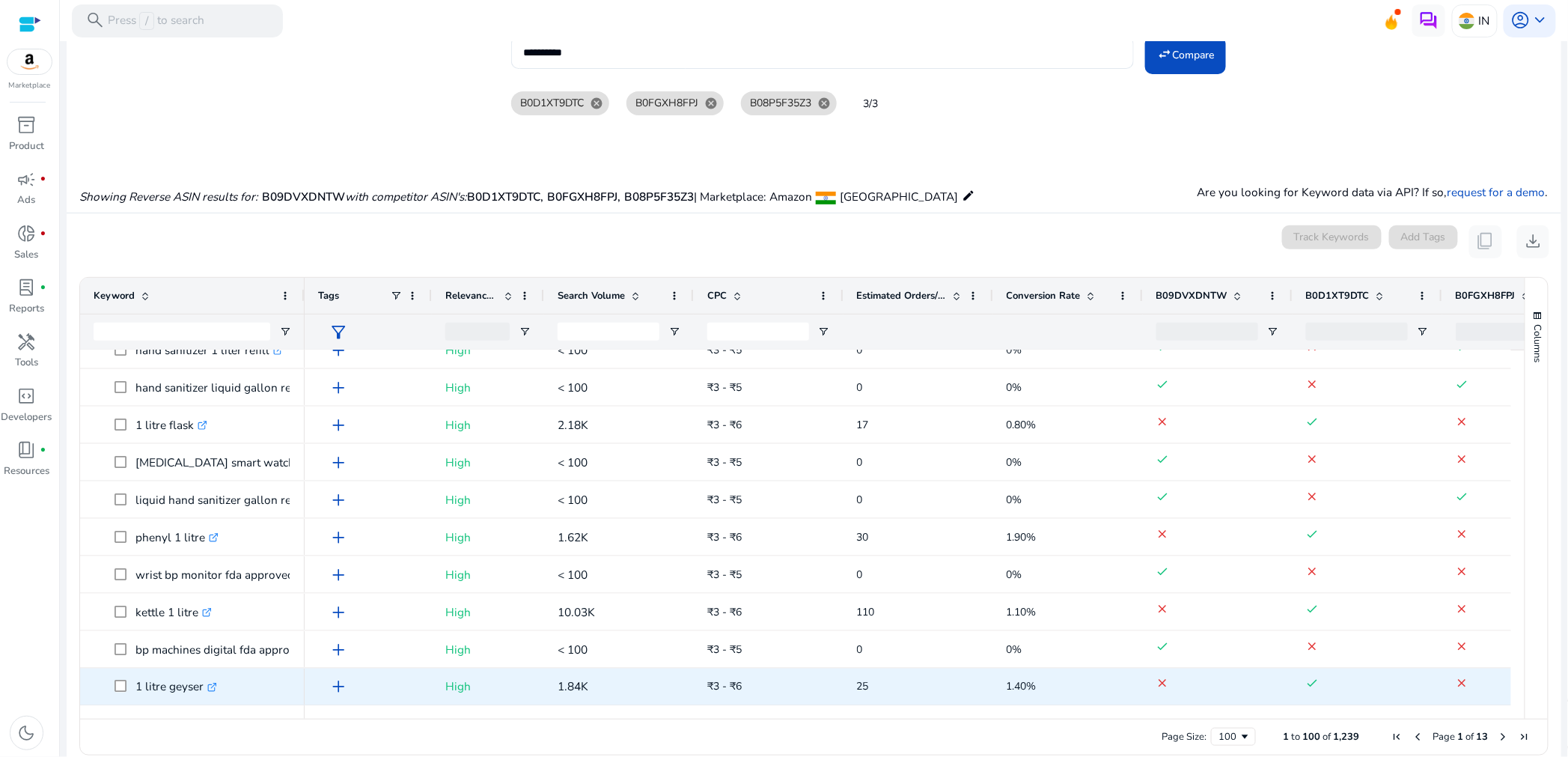
drag, startPoint x: 871, startPoint y: 717, endPoint x: 479, endPoint y: 687, distance: 393.1
click at [479, 605] on div "Drag here to set row groups Drag here to set column labels Keyword Tags 3" at bounding box center [814, 515] width 1469 height 479
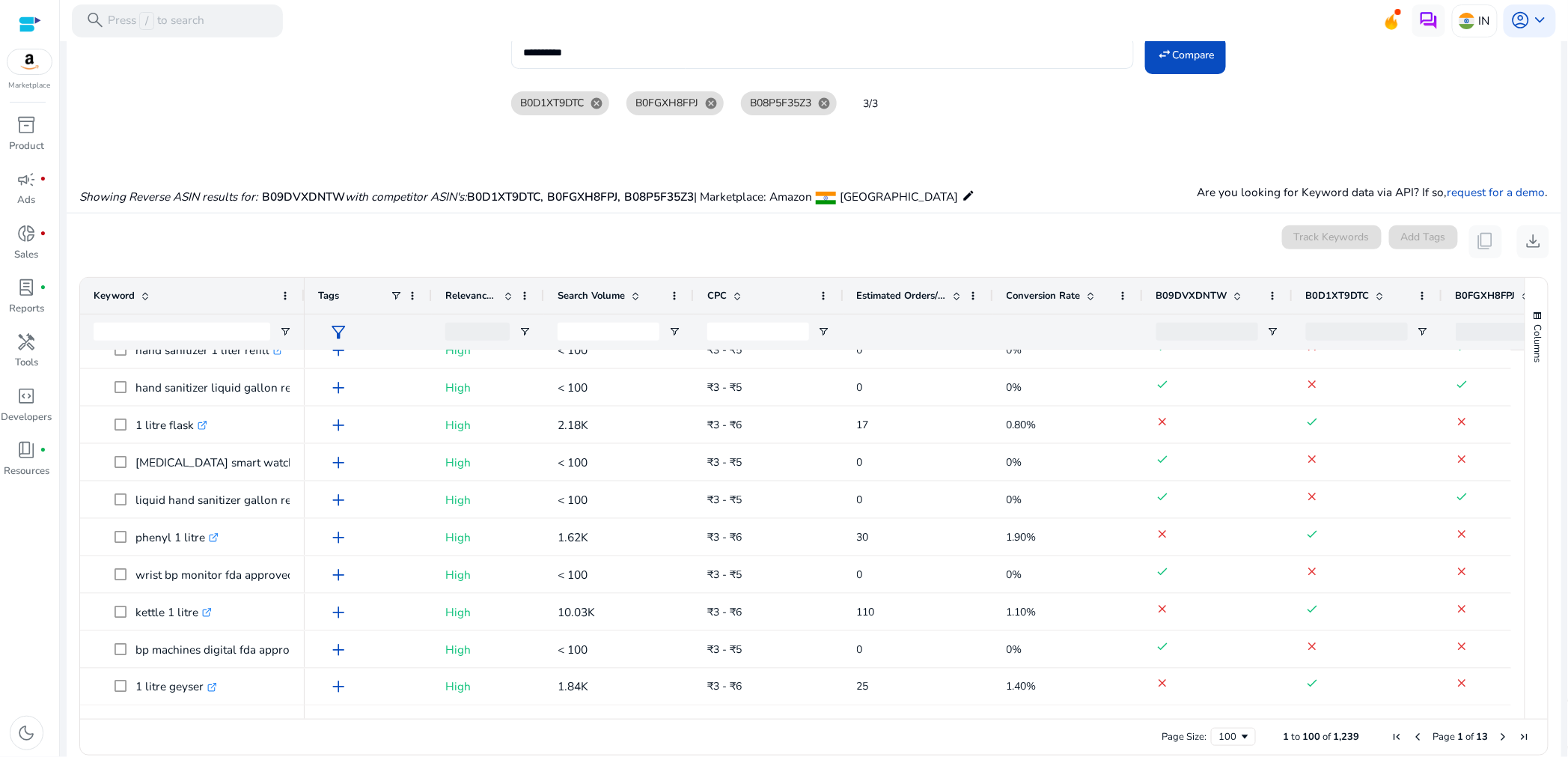
click at [365, 605] on div "Page Size: 100 1 to 100 of 1,239 Page 1 of 13" at bounding box center [814, 736] width 1467 height 36
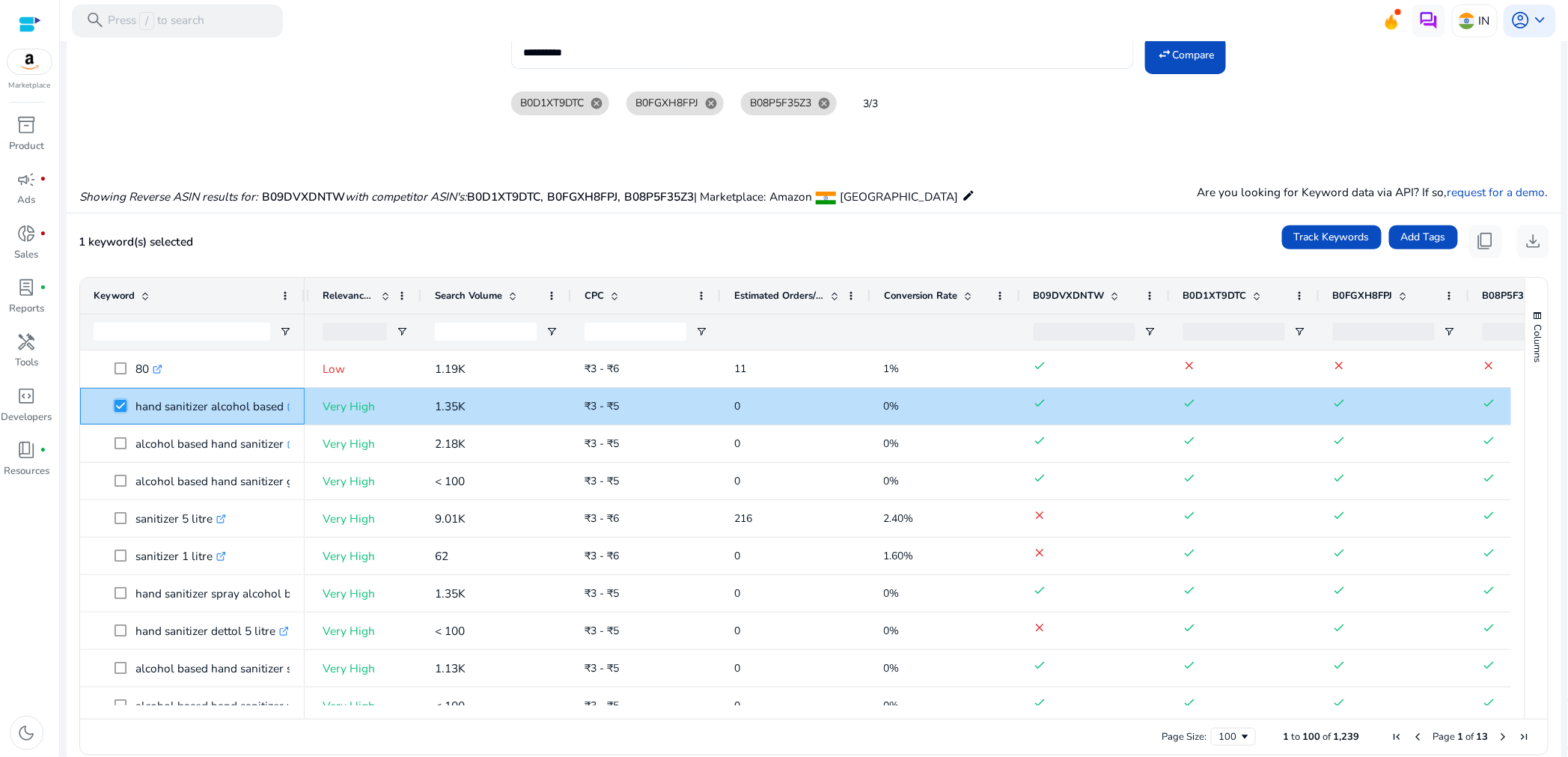
scroll to position [0, 196]
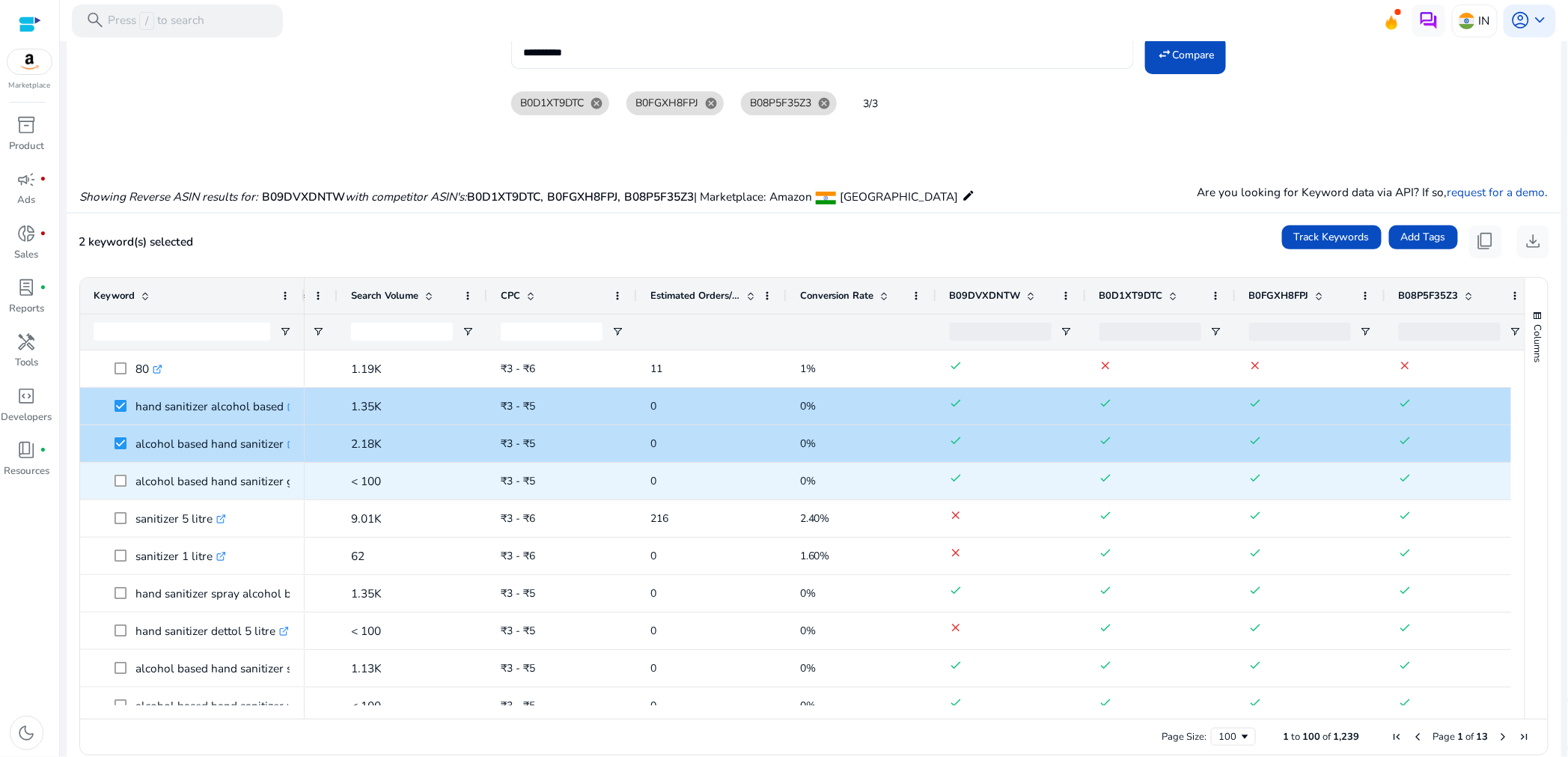
click at [115, 488] on span at bounding box center [124, 480] width 21 height 31
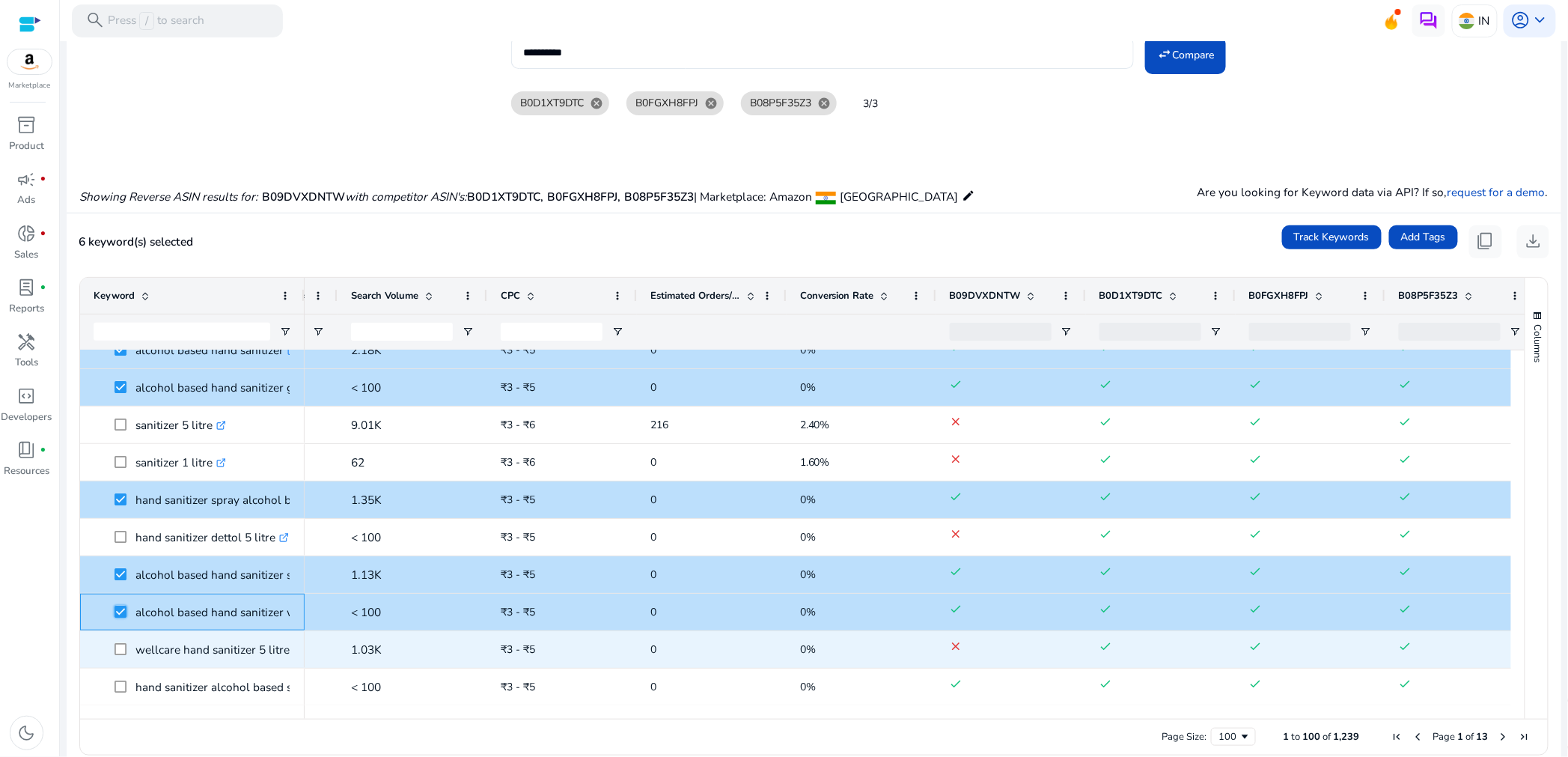
scroll to position [280, 0]
